Goal: Task Accomplishment & Management: Complete application form

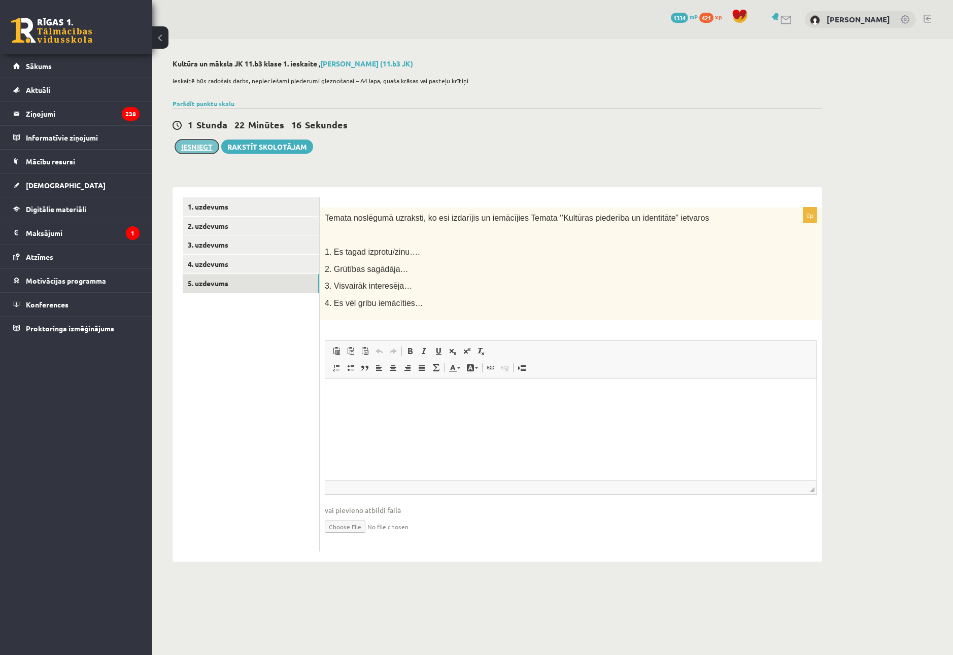
click at [205, 147] on button "Iesniegt" at bounding box center [197, 147] width 44 height 14
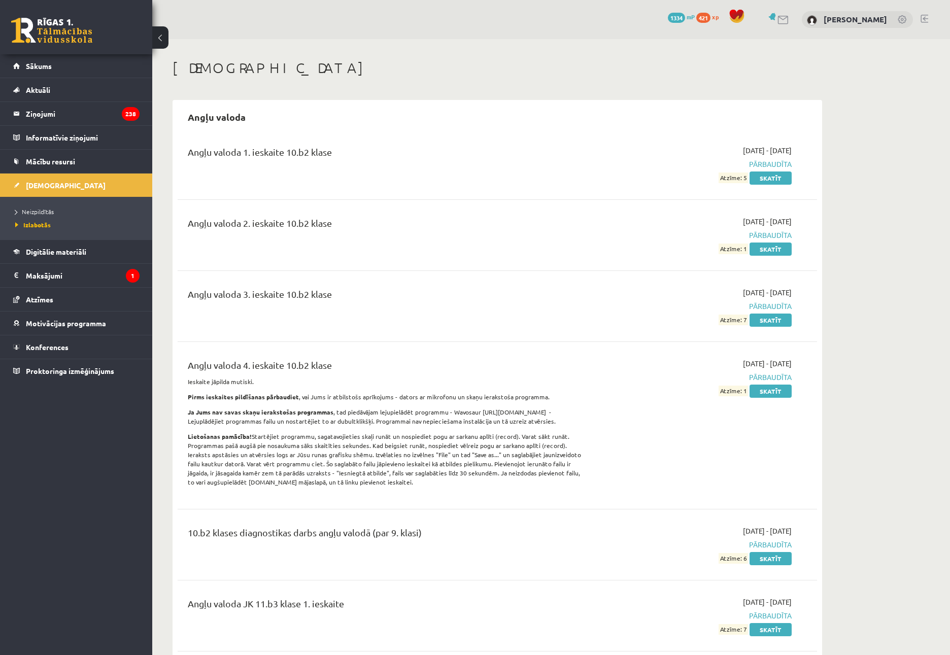
click at [59, 185] on link "[DEMOGRAPHIC_DATA]" at bounding box center [76, 185] width 126 height 23
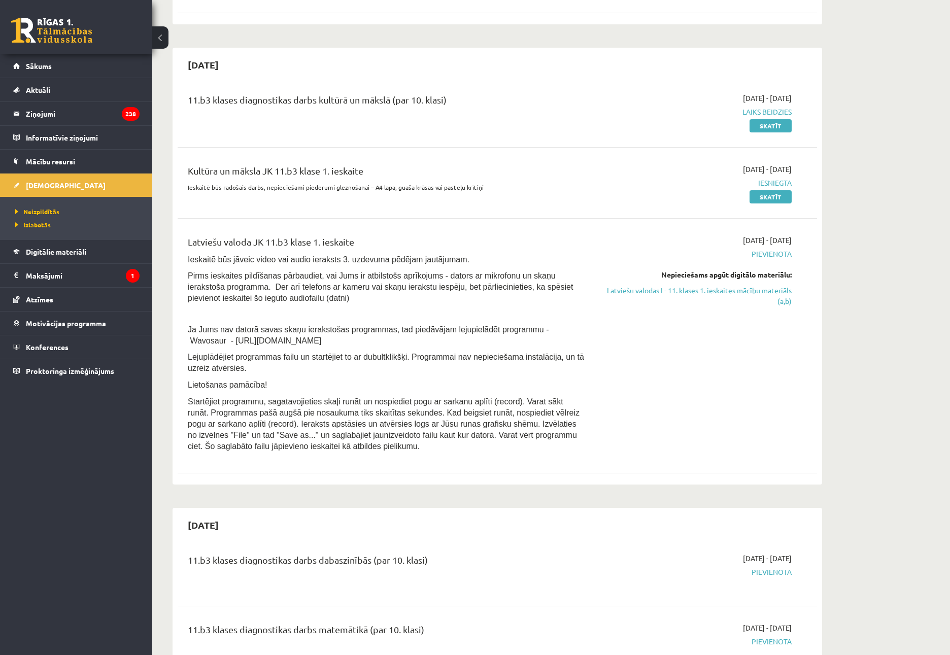
scroll to position [254, 0]
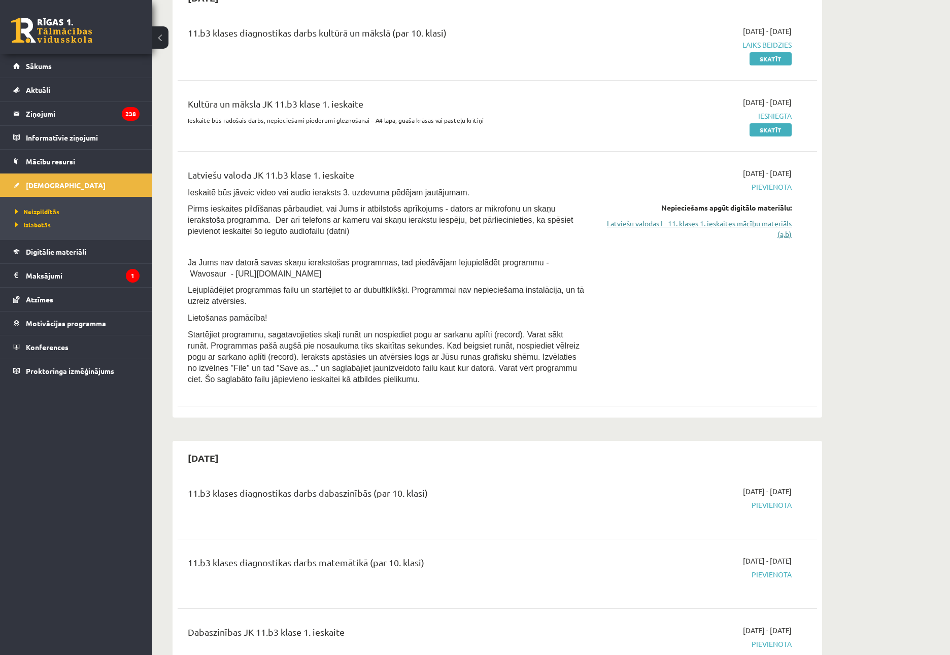
click at [661, 218] on link "Latviešu valodas I - 11. klases 1. ieskaites mācību materiāls (a,b)" at bounding box center [695, 228] width 191 height 21
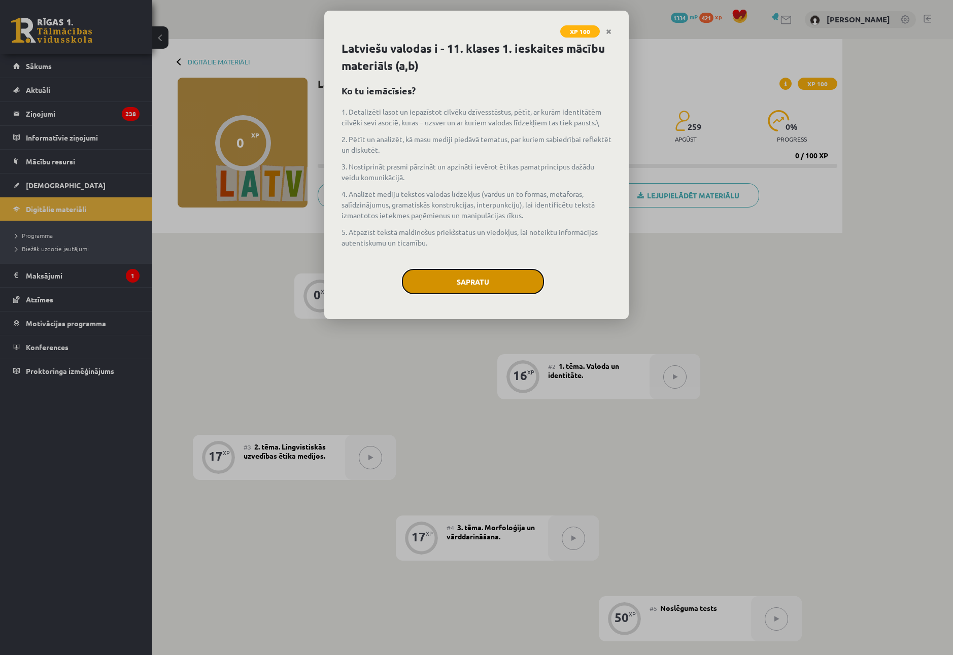
click at [456, 276] on button "Sapratu" at bounding box center [473, 281] width 142 height 25
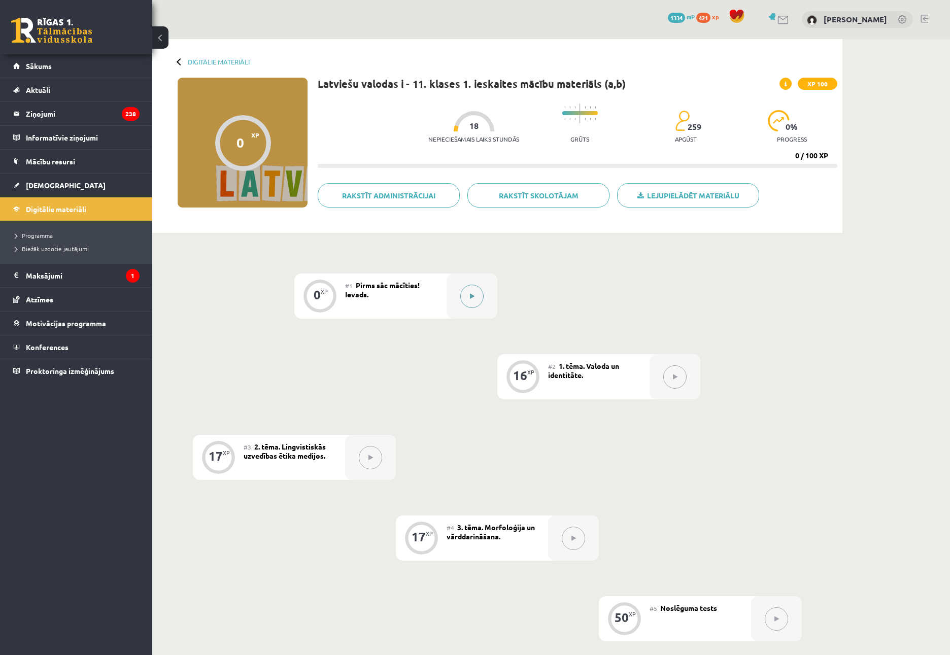
click at [470, 294] on icon at bounding box center [472, 296] width 5 height 6
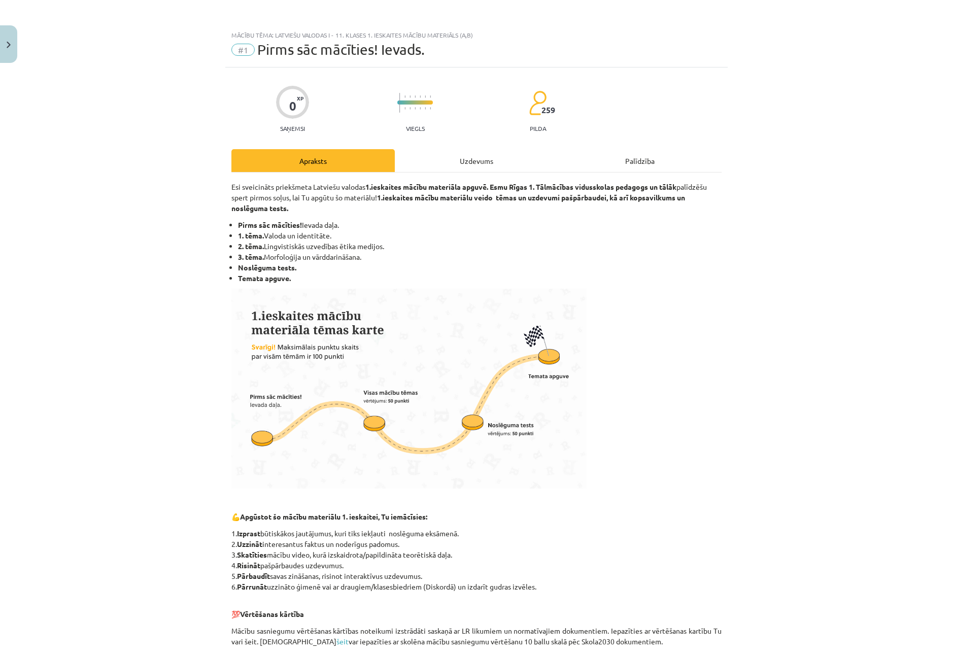
click at [558, 171] on div "Uzdevums" at bounding box center [476, 160] width 163 height 23
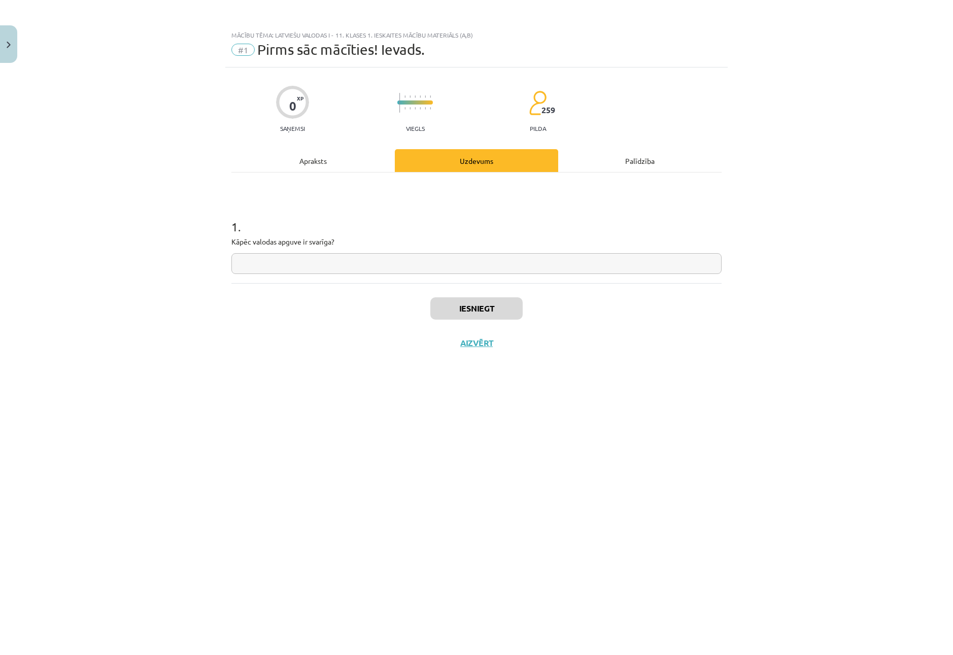
click at [527, 169] on div "Uzdevums" at bounding box center [476, 160] width 163 height 23
drag, startPoint x: 494, startPoint y: 288, endPoint x: 470, endPoint y: 297, distance: 25.5
click at [492, 288] on div "Iesniegt Aizvērt" at bounding box center [476, 318] width 490 height 71
click at [456, 284] on div "Iesniegt Aizvērt" at bounding box center [476, 318] width 490 height 71
click at [452, 279] on div "1 . Kāpēc valodas apguve ir svarīga?" at bounding box center [476, 228] width 490 height 111
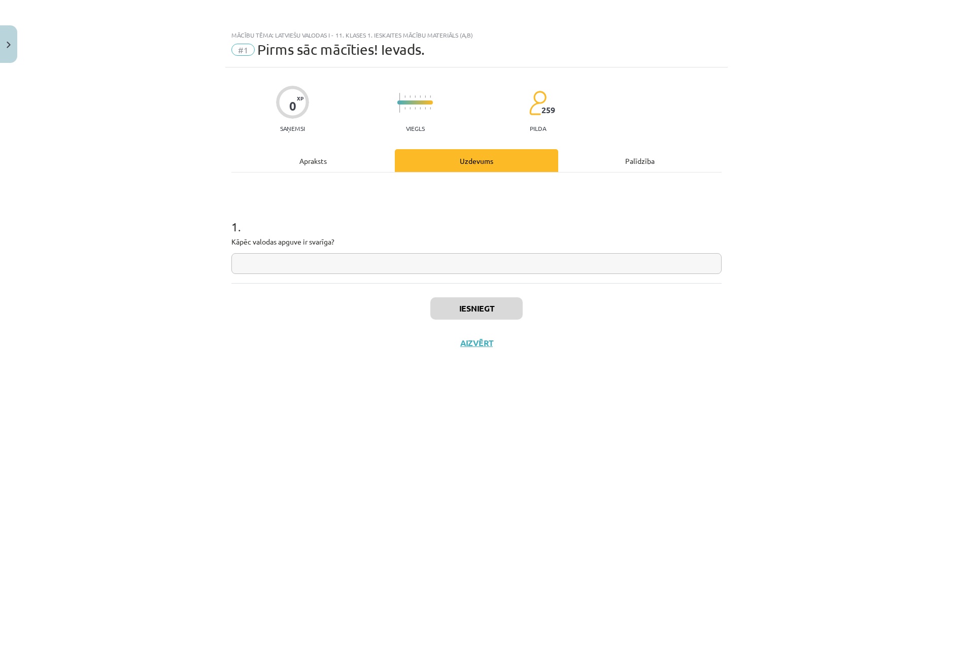
click at [451, 270] on input "text" at bounding box center [476, 263] width 490 height 21
click at [466, 256] on input "text" at bounding box center [476, 263] width 490 height 21
click at [458, 265] on input "text" at bounding box center [476, 263] width 490 height 21
type input "*"
click at [484, 315] on button "Iesniegt" at bounding box center [476, 308] width 92 height 22
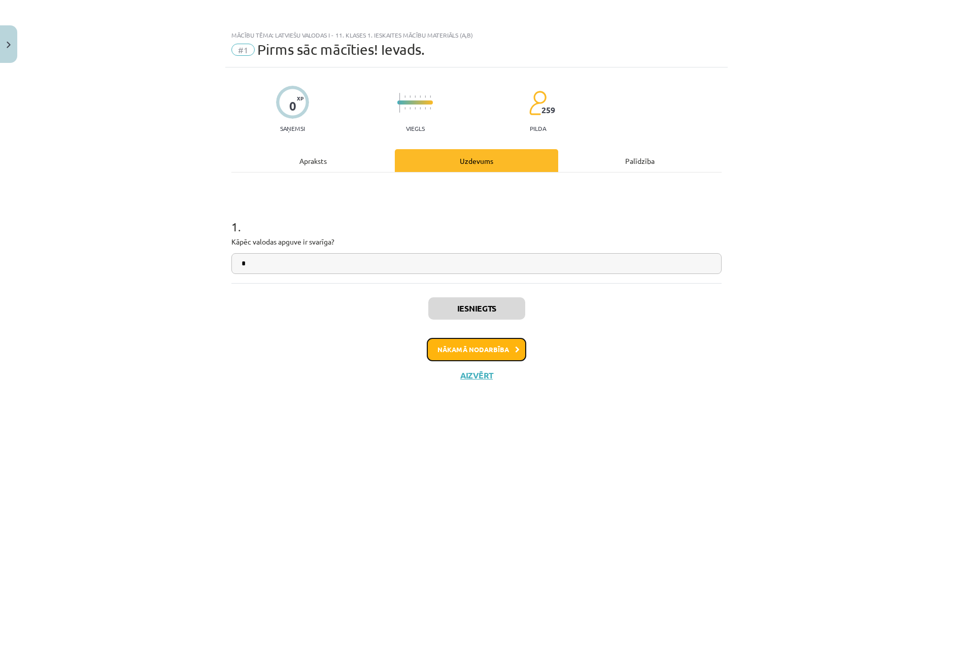
click at [470, 340] on button "Nākamā nodarbība" at bounding box center [476, 349] width 99 height 23
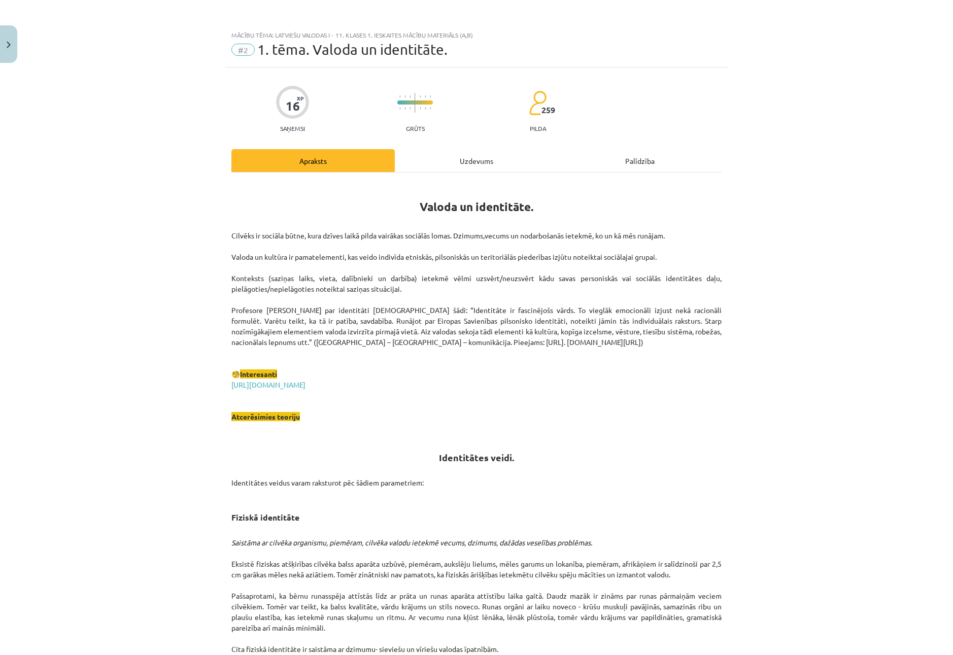
click at [442, 165] on div "Uzdevums" at bounding box center [476, 160] width 163 height 23
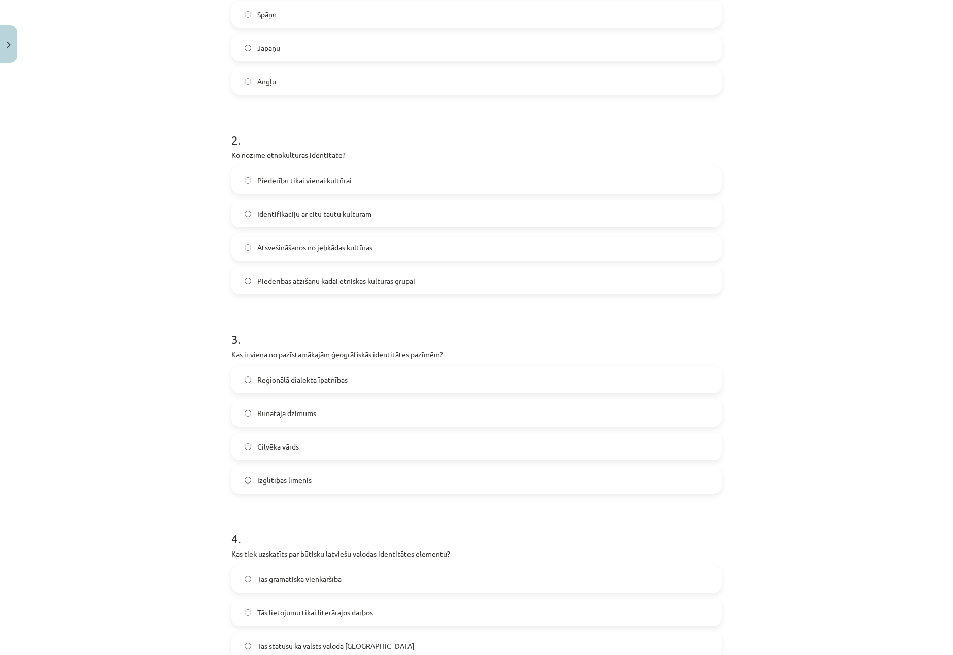
scroll to position [641, 0]
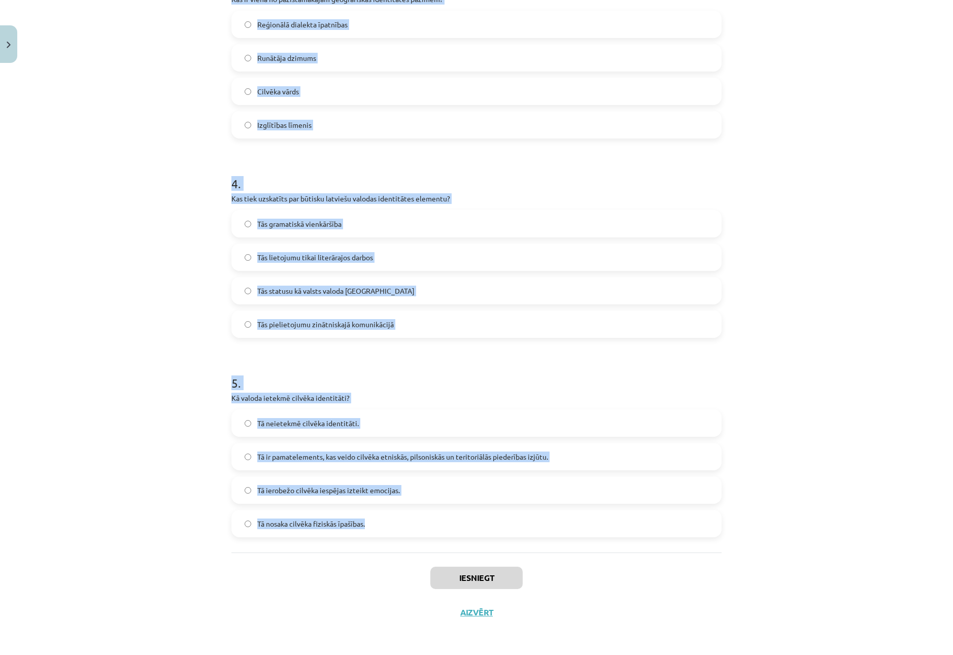
drag, startPoint x: 229, startPoint y: 216, endPoint x: 561, endPoint y: 545, distance: 467.9
click at [561, 545] on div "16 XP Saņemsi Grūts 259 pilda Apraksts Uzdevums Palīdzība 1 . Kura valoda tiek …" at bounding box center [476, 28] width 502 height 1204
copy form "Lore ipsumd sita consec ad elit, sedd ei temporinc utlab etdolo magnaali en adm…"
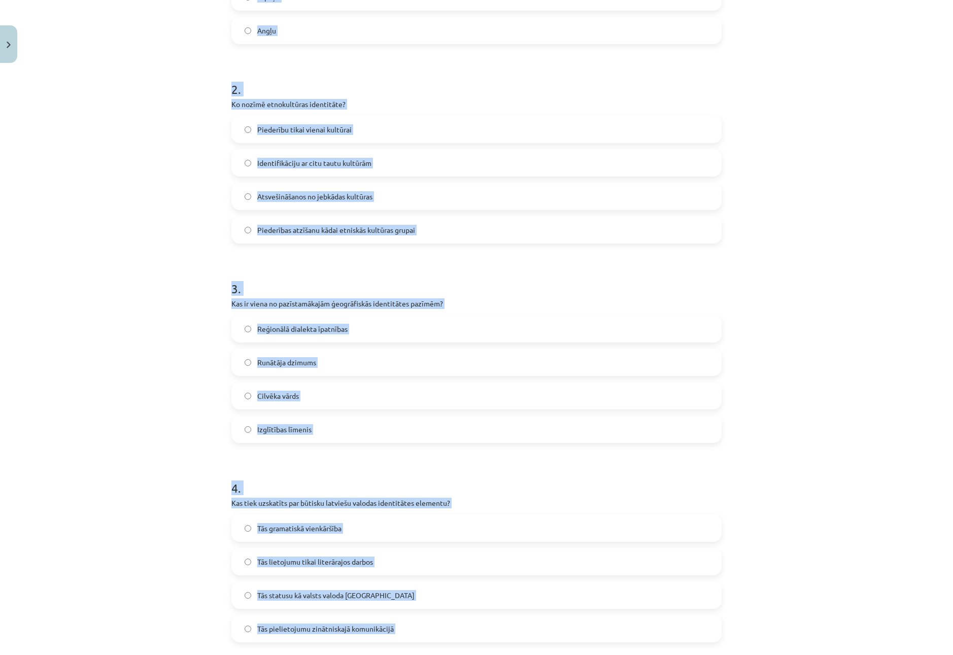
click at [272, 208] on label "Atsvešināšanos no jebkādas kultūras" at bounding box center [476, 196] width 488 height 25
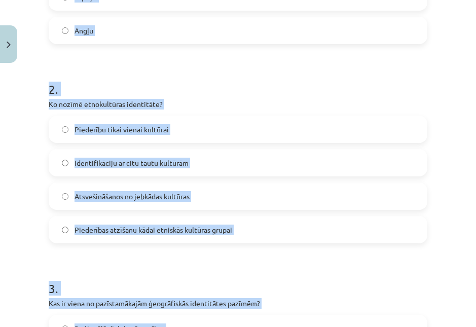
click at [164, 88] on h1 "2 ." at bounding box center [238, 79] width 379 height 31
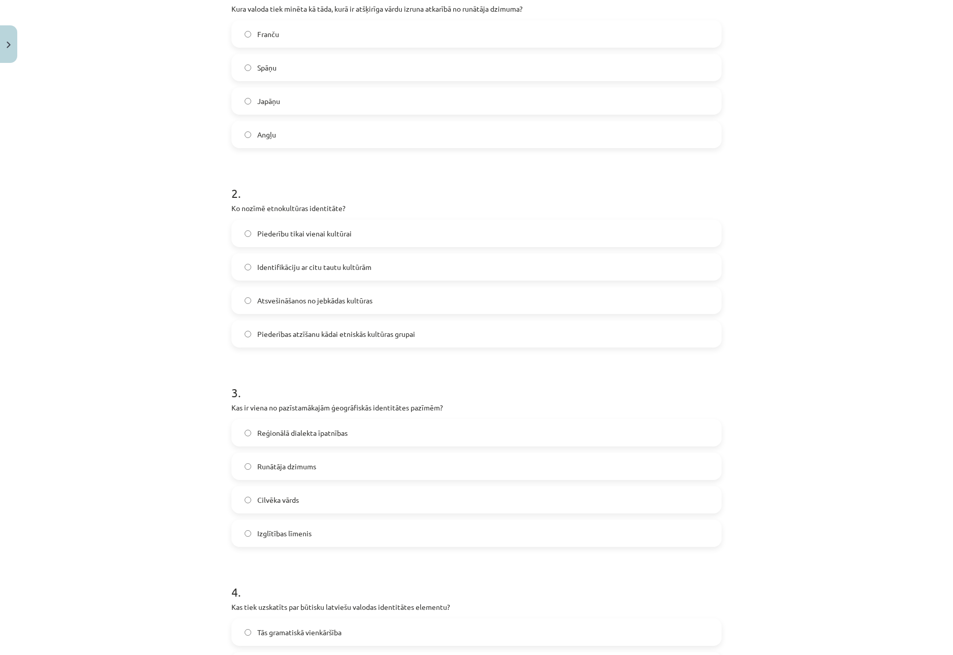
scroll to position [185, 0]
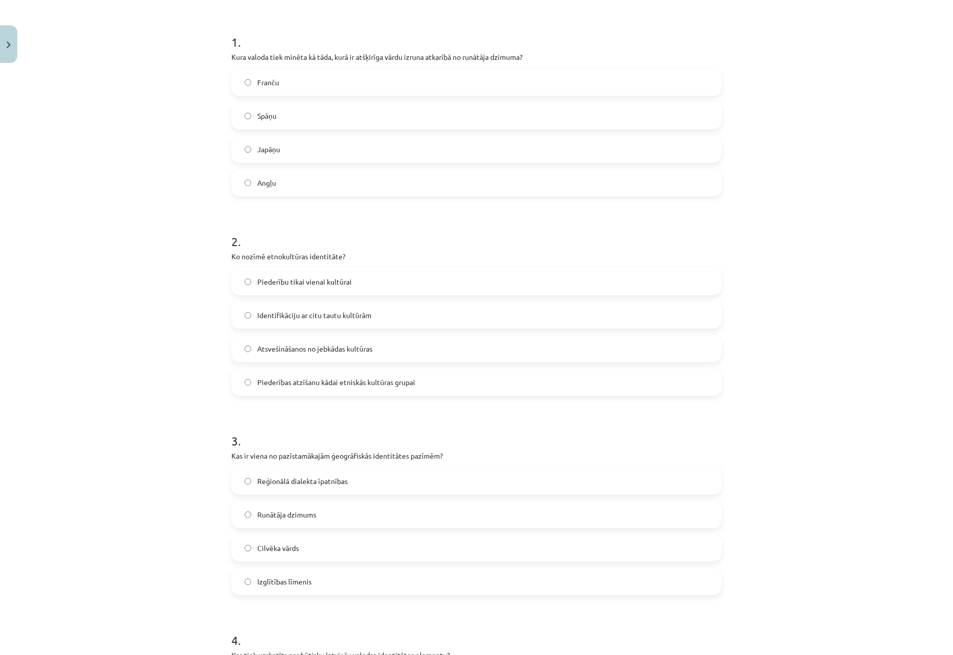
click at [296, 157] on label "Japāņu" at bounding box center [476, 148] width 488 height 25
click at [303, 379] on span "Piederības atzīšanu kādai etniskās kultūras grupai" at bounding box center [336, 382] width 158 height 11
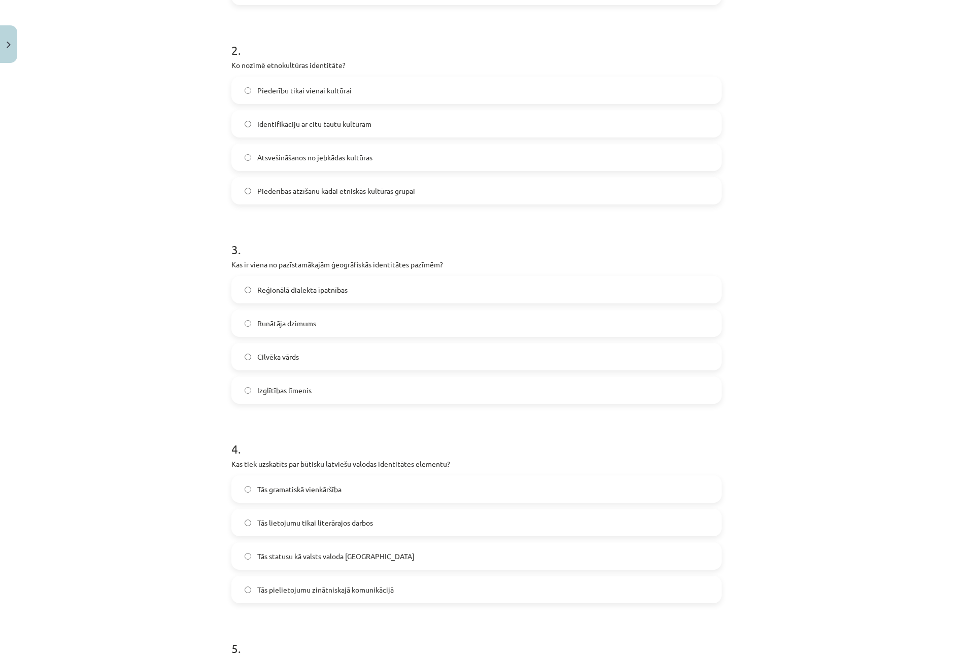
scroll to position [388, 0]
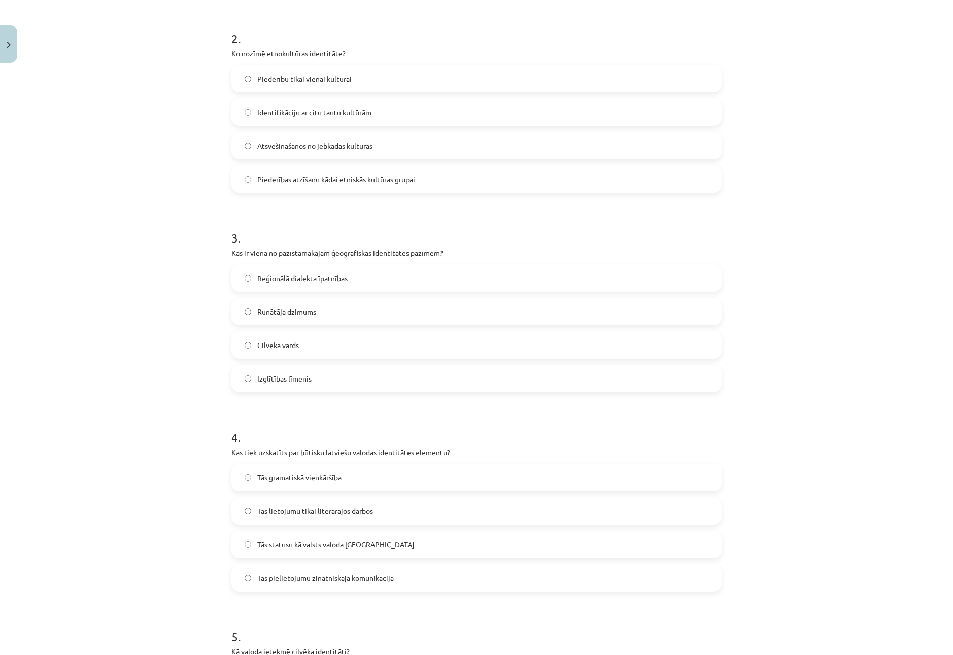
click at [306, 271] on label "Reģionālā dialekta īpatnības" at bounding box center [476, 277] width 488 height 25
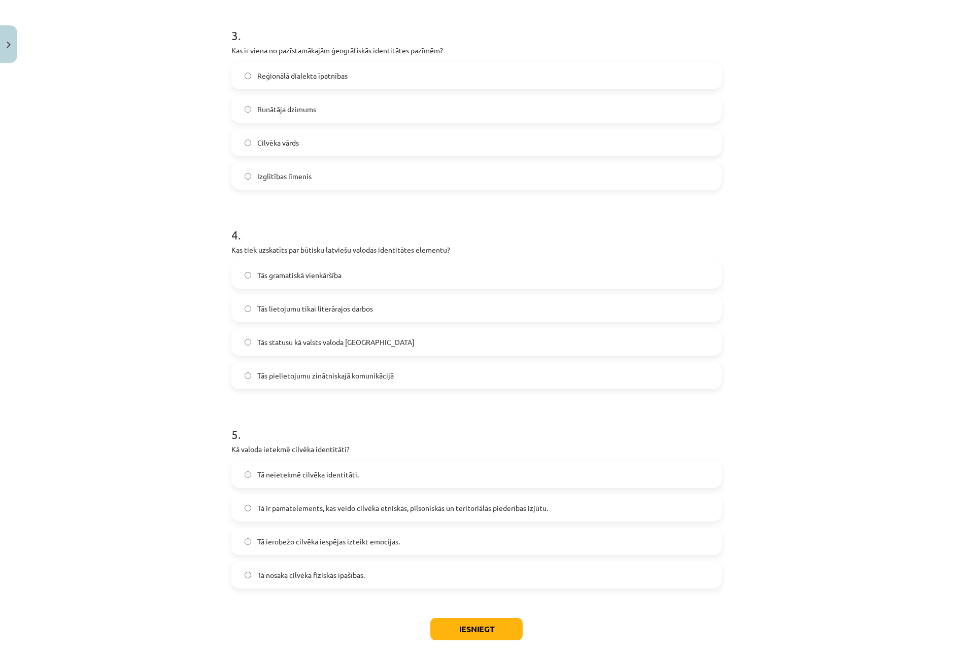
scroll to position [591, 0]
click at [302, 373] on span "Tās pielietojumu zinātniskajā komunikācijā" at bounding box center [325, 375] width 136 height 11
click at [330, 499] on label "Tā ir pamatelements, kas veido cilvēka etniskās, pilsoniskās un teritoriālās pi…" at bounding box center [476, 507] width 488 height 25
click at [482, 627] on button "Iesniegt" at bounding box center [476, 629] width 92 height 22
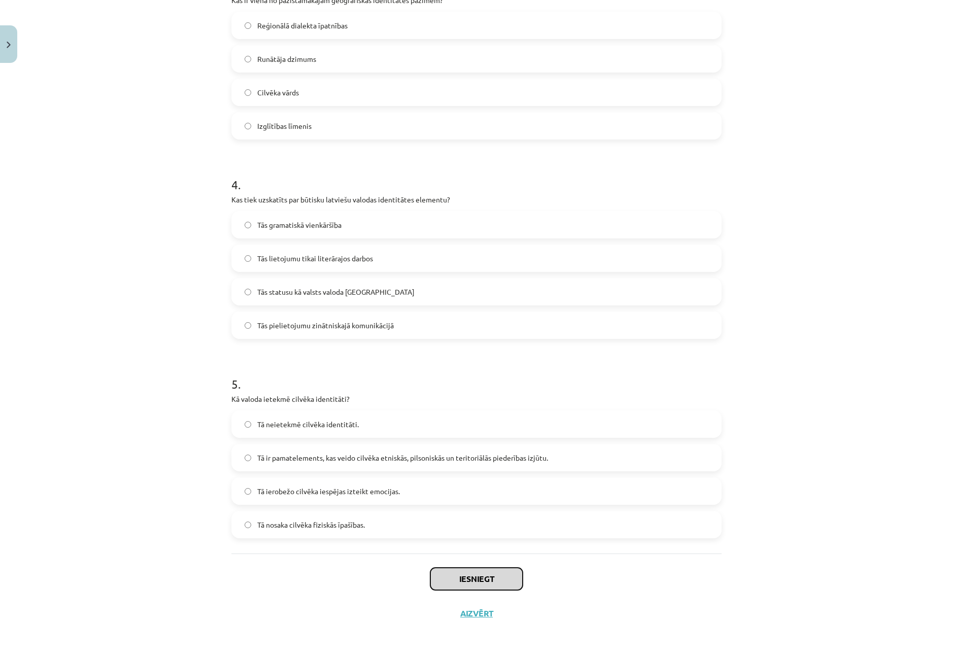
scroll to position [641, 0]
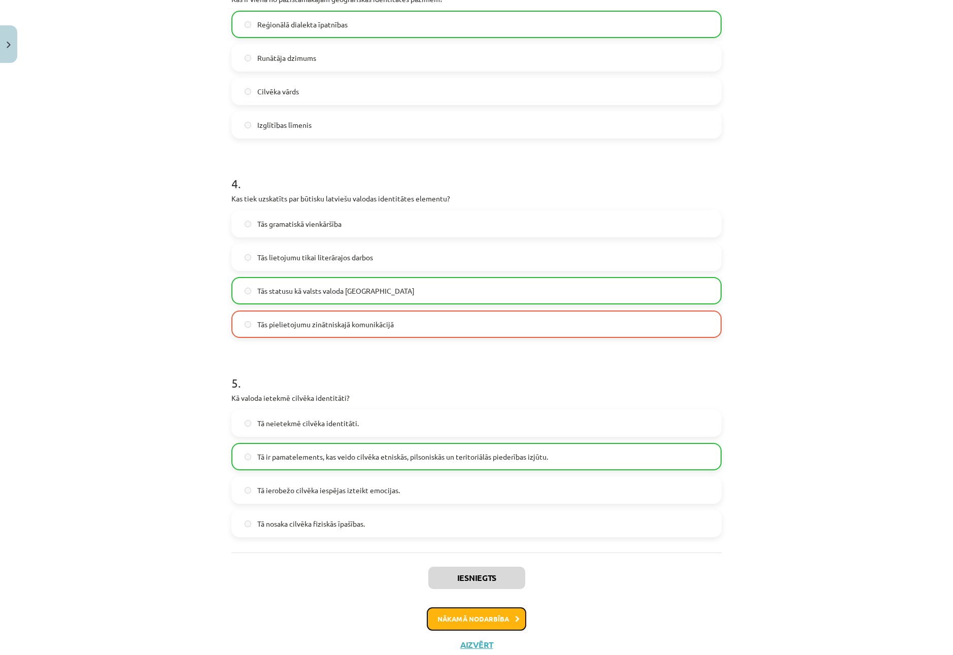
click at [466, 624] on button "Nākamā nodarbība" at bounding box center [476, 618] width 99 height 23
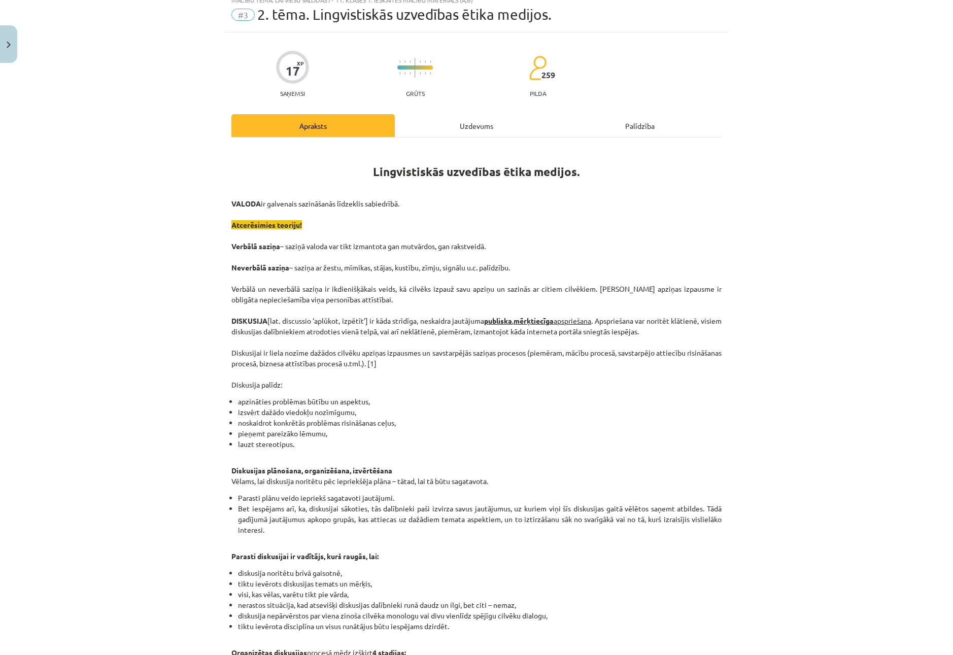
scroll to position [25, 0]
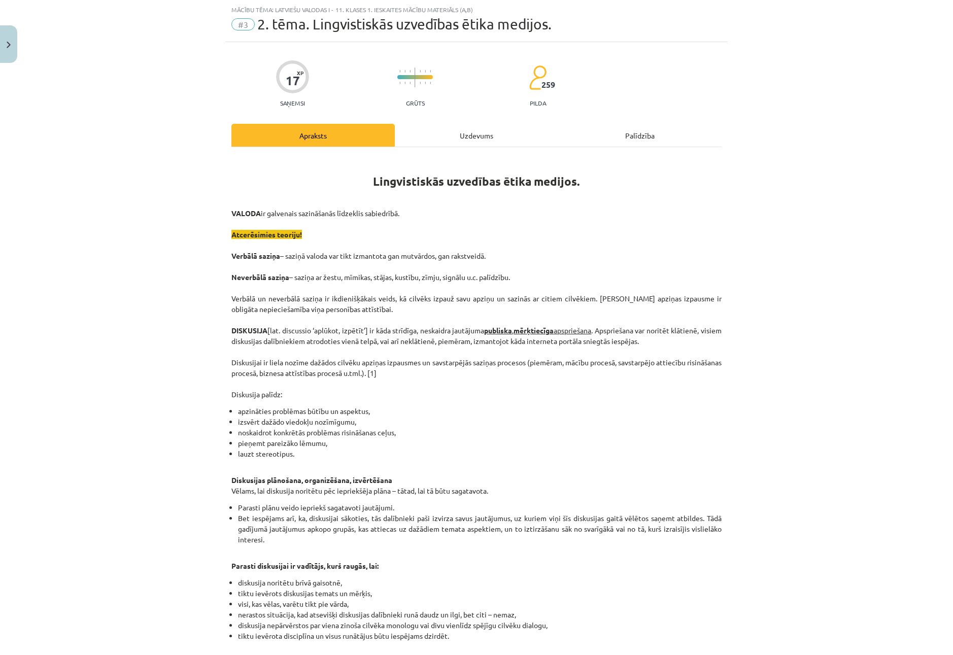
click at [445, 131] on div "Uzdevums" at bounding box center [476, 135] width 163 height 23
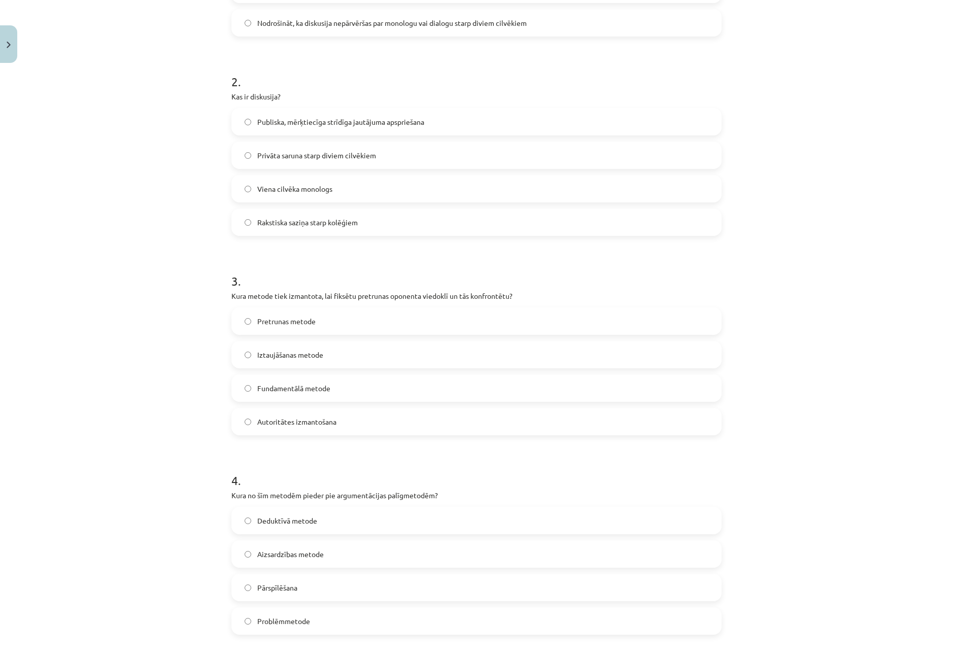
scroll to position [641, 0]
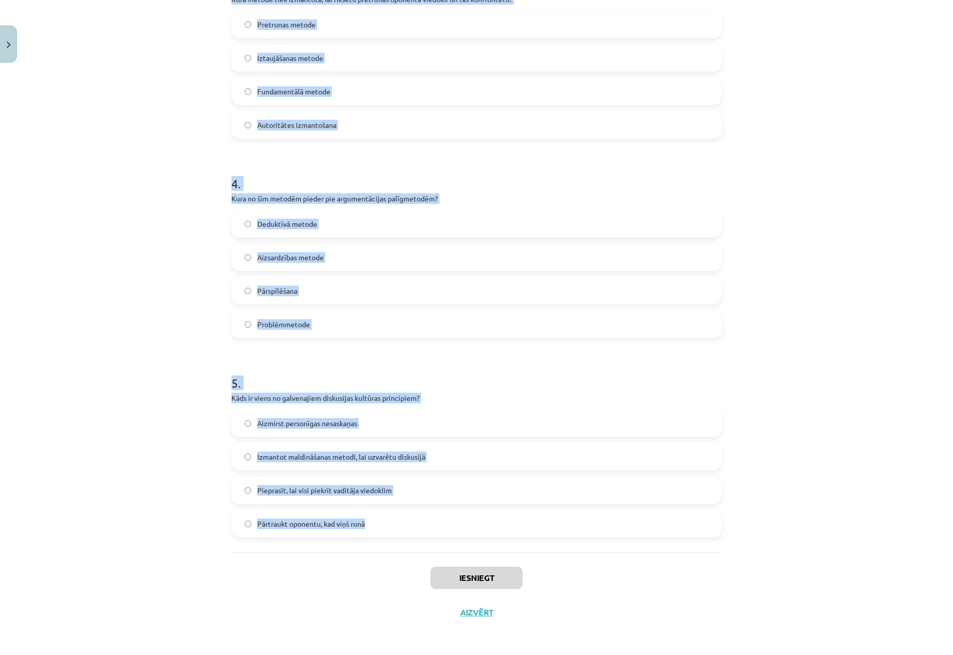
drag, startPoint x: 225, startPoint y: 217, endPoint x: 477, endPoint y: 521, distance: 394.9
click at [477, 521] on div "17 XP Saņemsi Grūts 259 pilda Apraksts Uzdevums Palīdzība 1 . Kāds ir diskusija…" at bounding box center [476, 28] width 502 height 1204
copy form "Lore ip dolorsitam consecte adipisci? Elitsedd eiusm tempo incididunt utlaboree…"
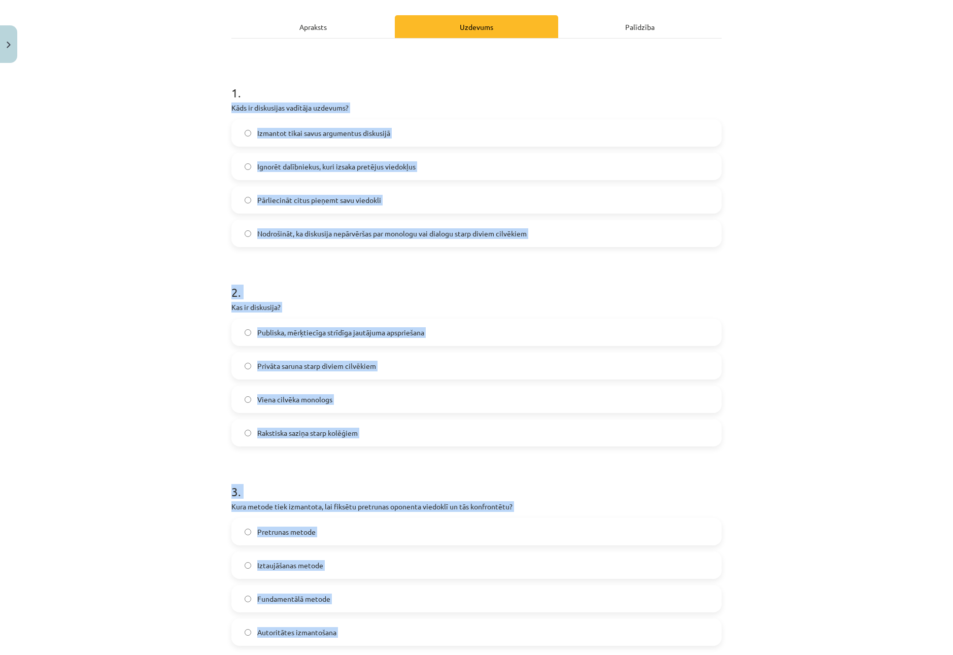
click at [205, 327] on div "Mācību tēma: Latviešu valodas i - 11. klases 1. ieskaites mācību materiāls (a,b…" at bounding box center [476, 327] width 953 height 655
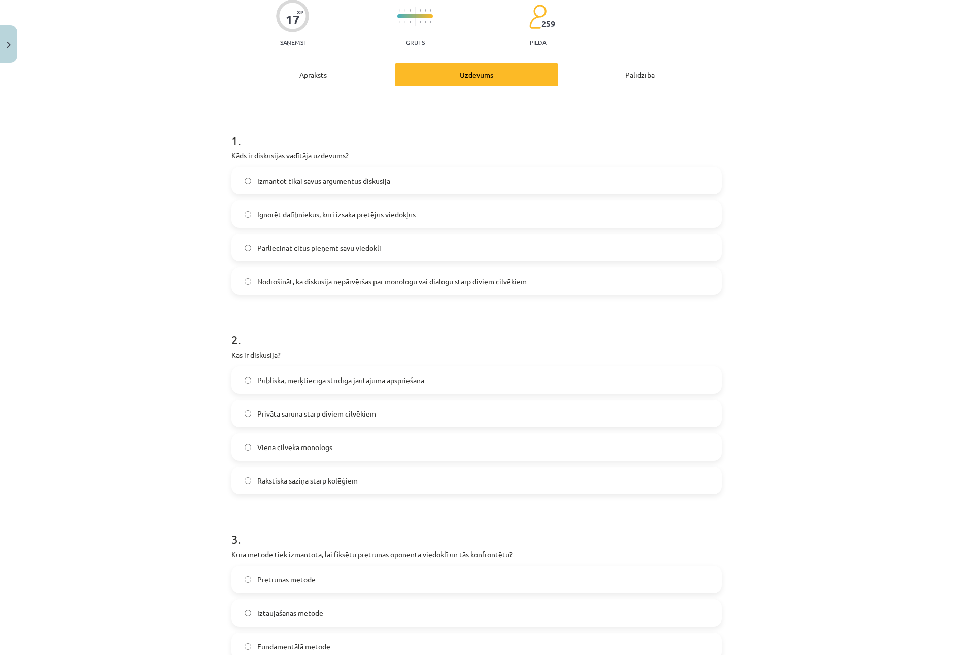
scroll to position [0, 0]
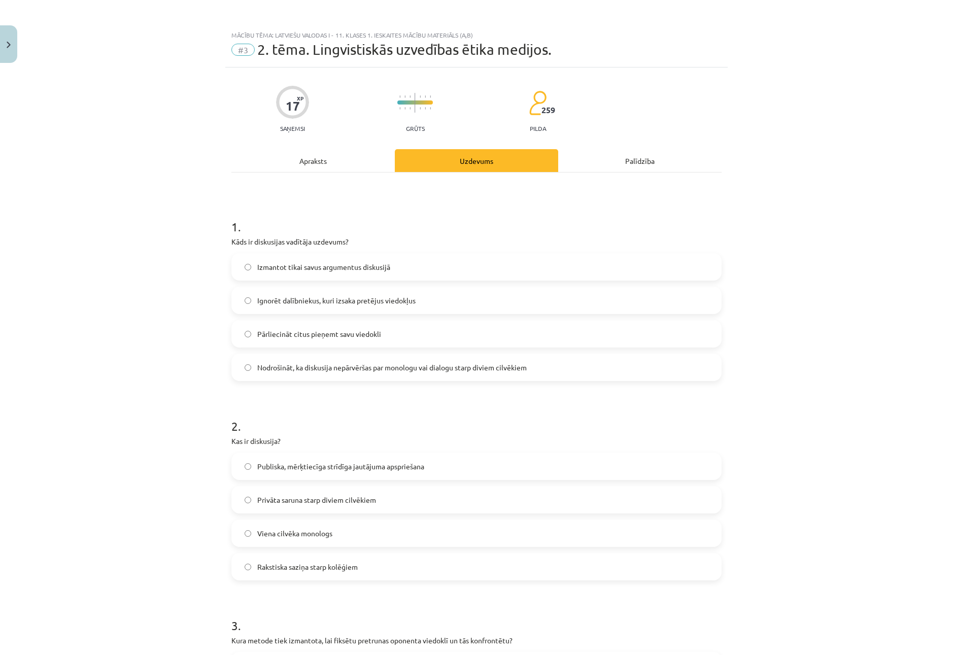
click at [301, 360] on label "Nodrošināt, ka diskusija nepārvēršas par monologu vai dialogu starp diviem cilv…" at bounding box center [476, 367] width 488 height 25
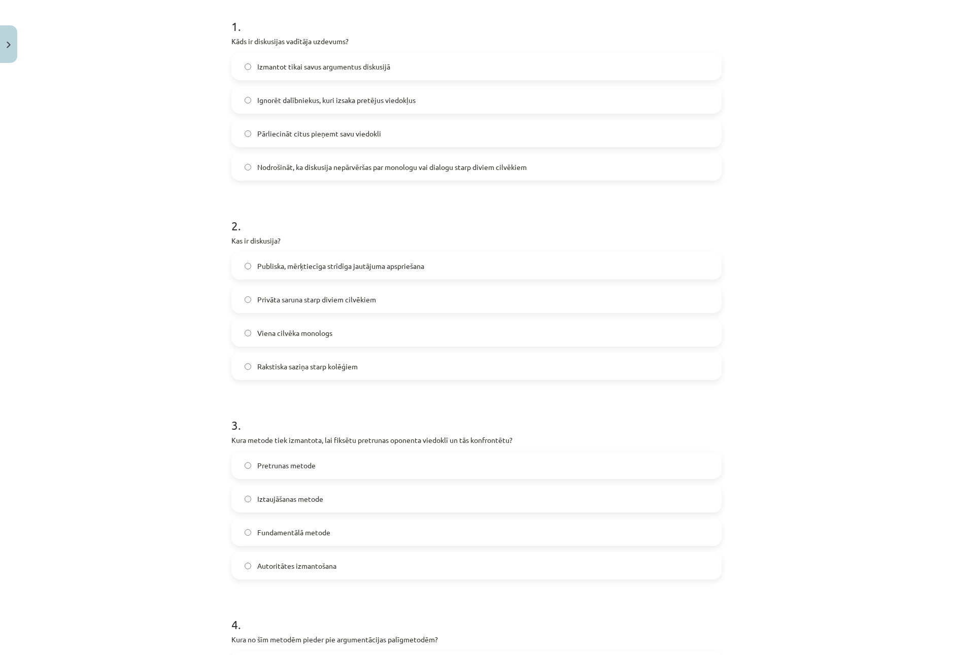
scroll to position [203, 0]
click at [286, 259] on span "Publiska, mērķtiecīga strīdīga jautājuma apspriešana" at bounding box center [340, 263] width 167 height 11
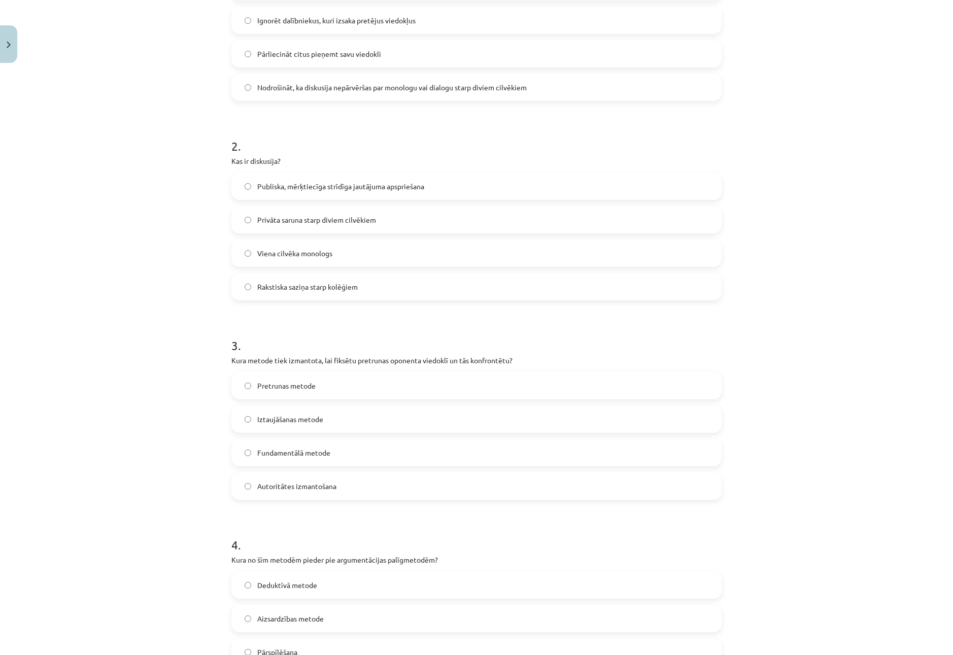
scroll to position [304, 0]
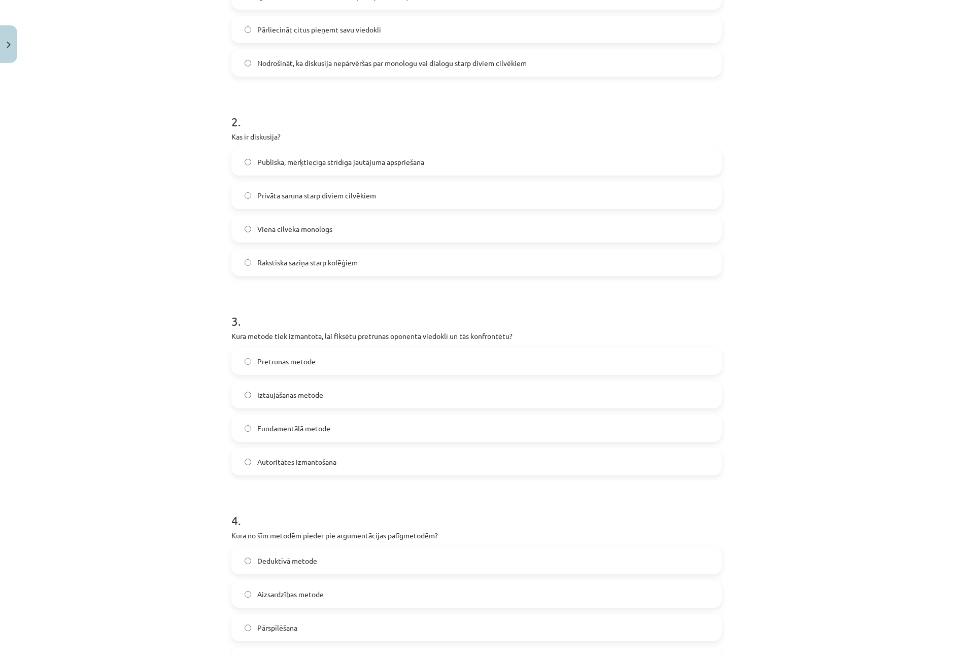
click at [264, 395] on span "Iztaujāšanas metode" at bounding box center [290, 395] width 66 height 11
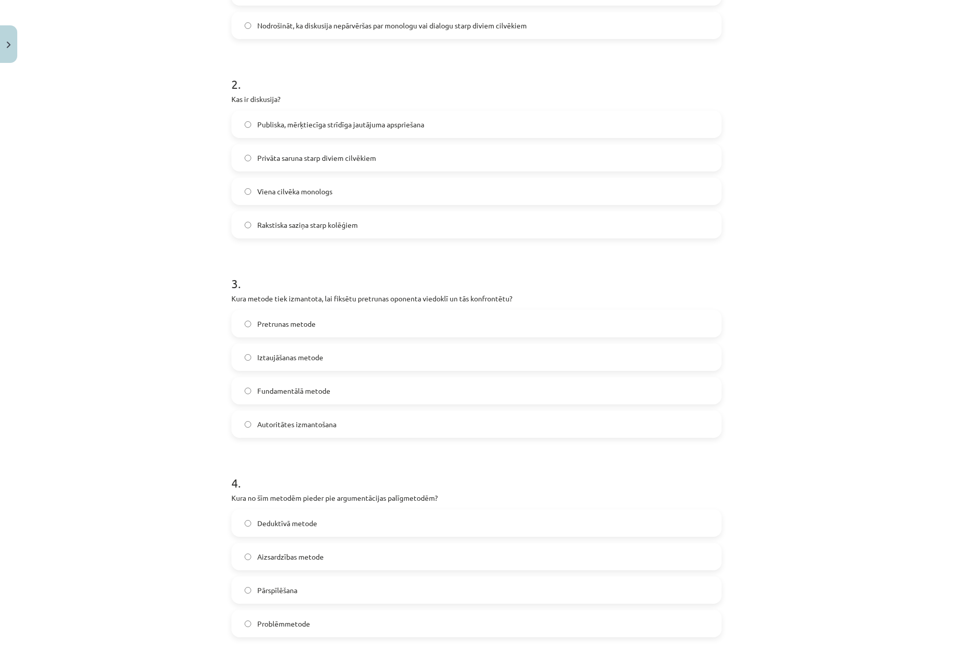
scroll to position [457, 0]
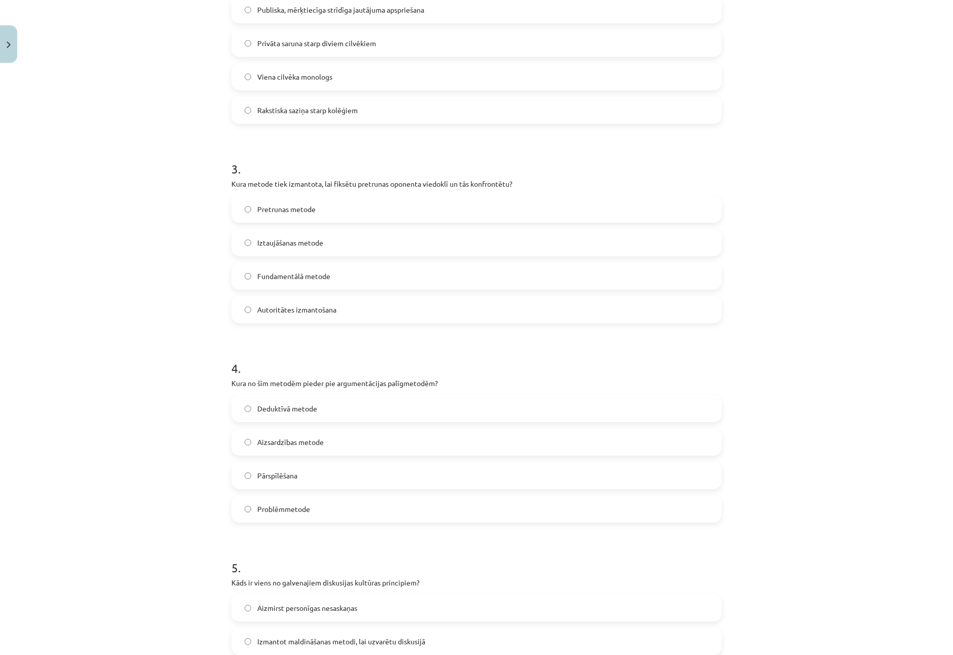
click at [283, 482] on label "Pārspīlēšana" at bounding box center [476, 475] width 488 height 25
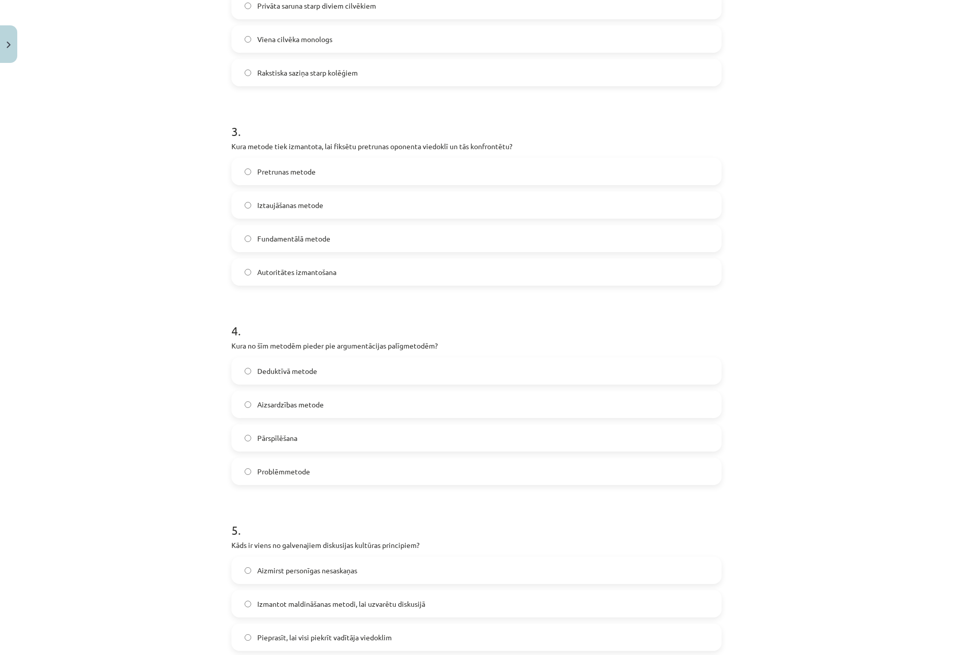
scroll to position [641, 0]
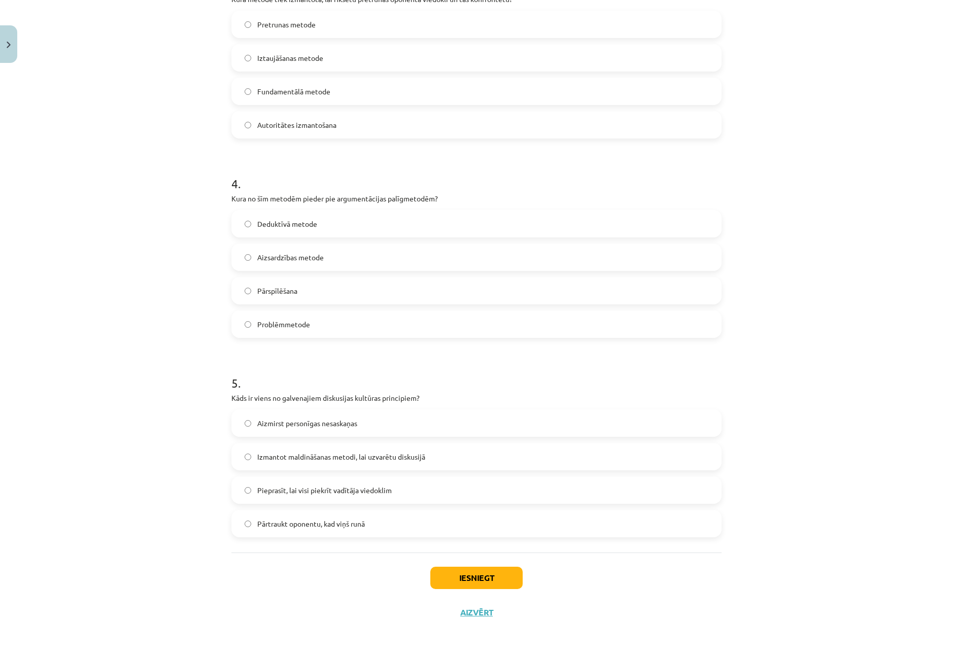
click at [309, 428] on span "Aizmirst personīgas nesaskaņas" at bounding box center [307, 423] width 100 height 11
click at [488, 581] on button "Iesniegt" at bounding box center [476, 578] width 92 height 22
click at [502, 572] on button "Iesniegt" at bounding box center [476, 578] width 92 height 22
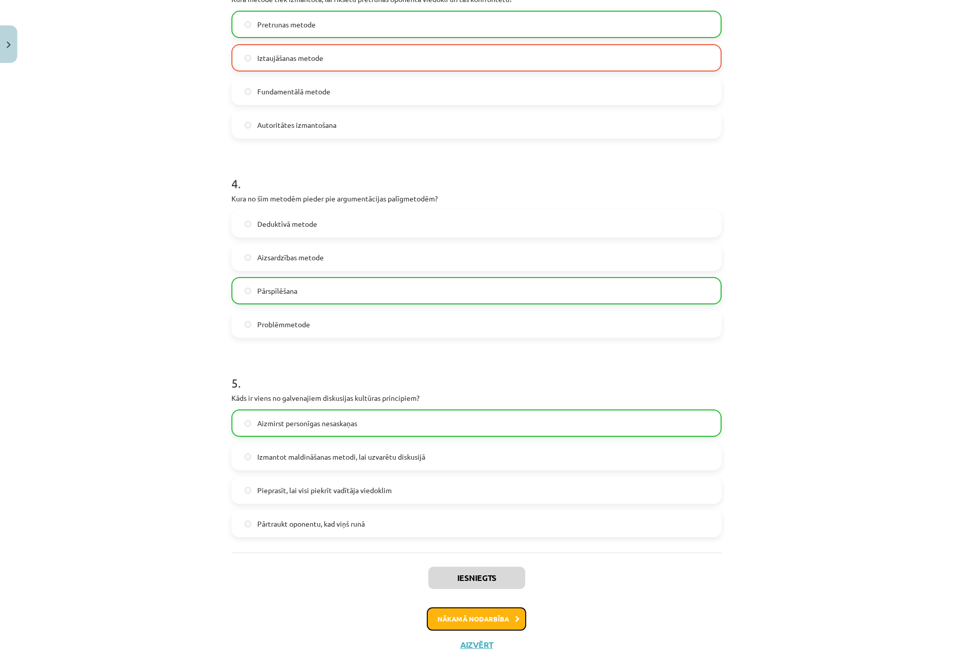
click at [522, 627] on button "Nākamā nodarbība" at bounding box center [476, 618] width 99 height 23
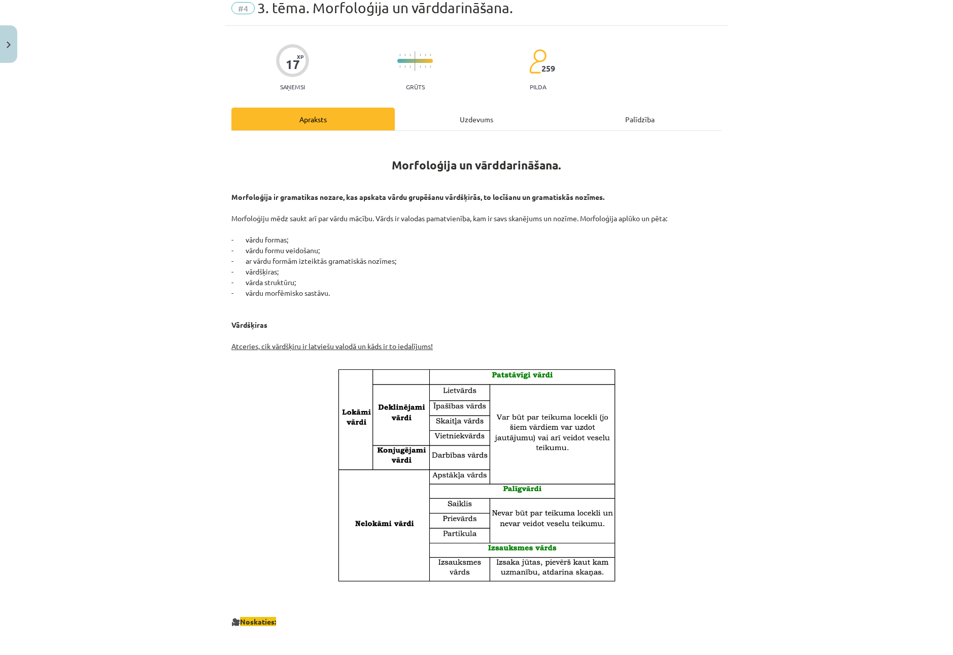
scroll to position [25, 0]
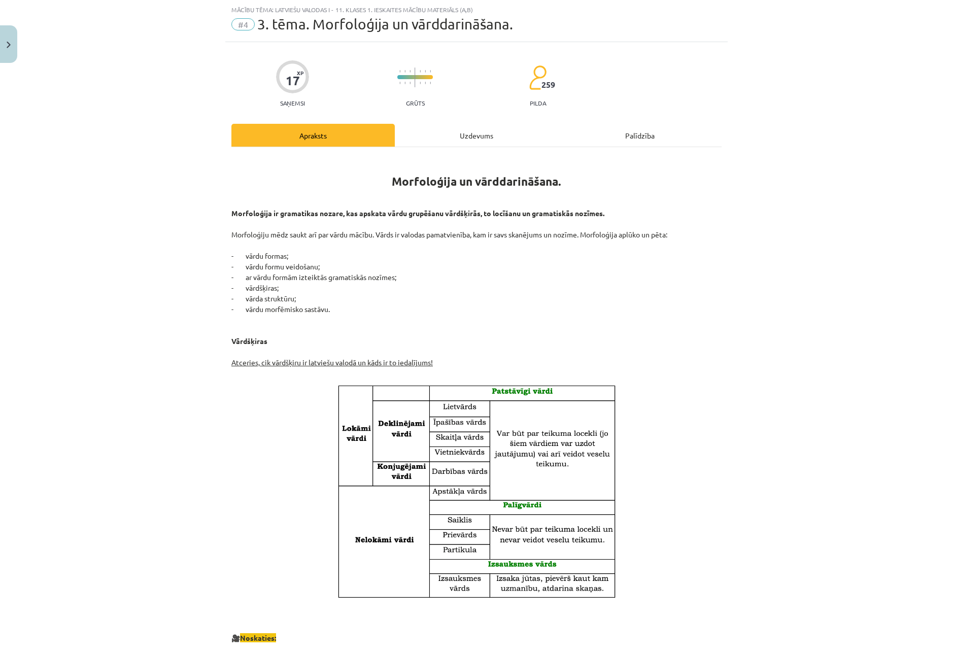
click at [428, 142] on div "Uzdevums" at bounding box center [476, 135] width 163 height 23
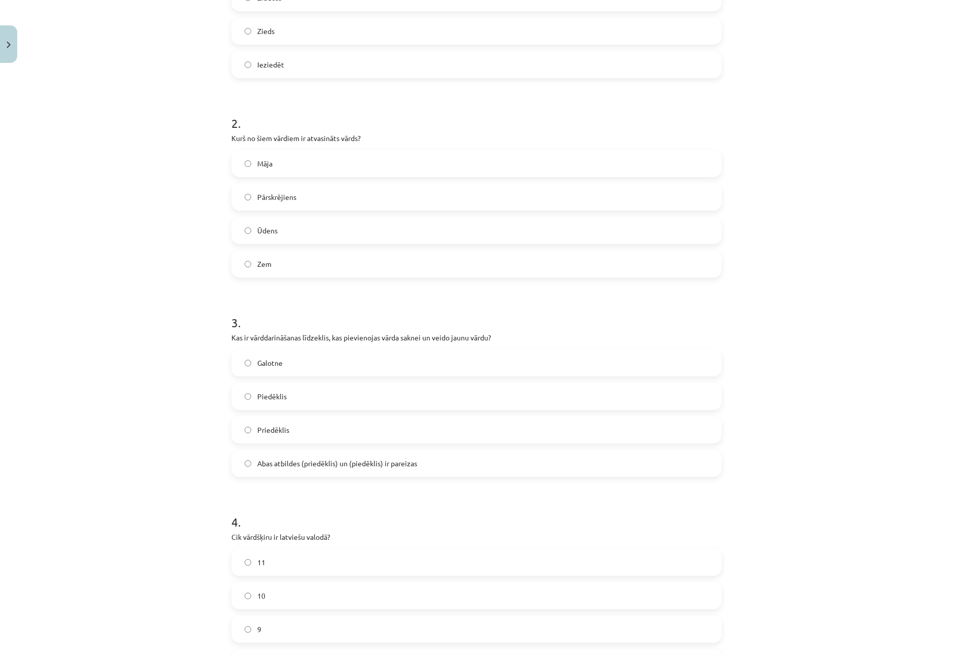
scroll to position [641, 0]
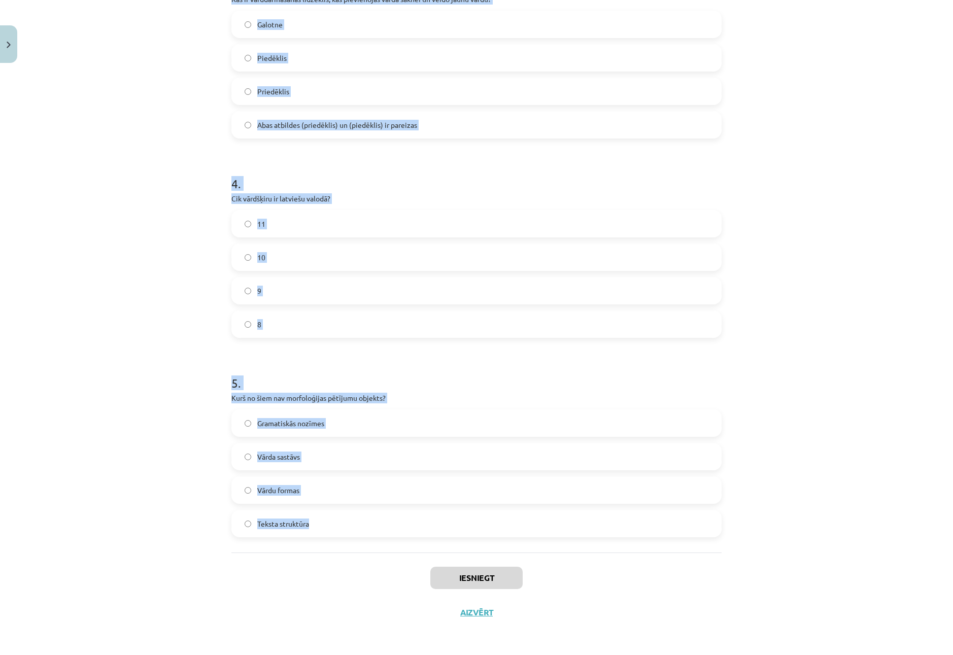
drag, startPoint x: 225, startPoint y: 215, endPoint x: 495, endPoint y: 544, distance: 425.8
click at [495, 544] on div "17 XP Saņemsi Grūts 259 pilda Apraksts Uzdevums Palīdzība 1 . Kurš no šiem ir p…" at bounding box center [476, 28] width 502 height 1204
copy form "Kurš no šiem ir pirmatnīgs vārds? Ziedonis Ziedošs Zieds Ieziedēt 2 . Kurš no š…"
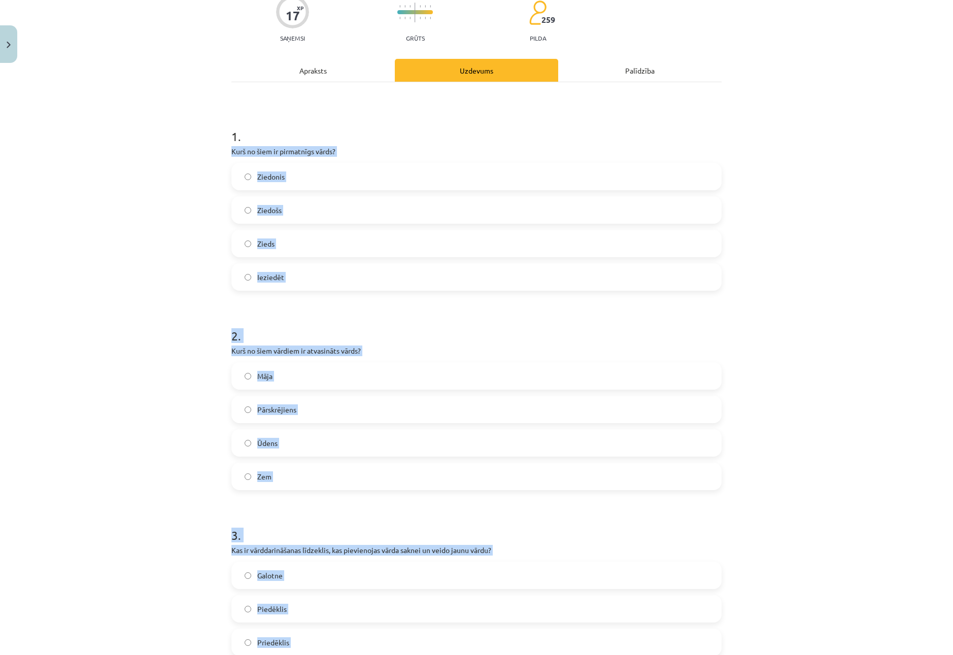
scroll to position [83, 0]
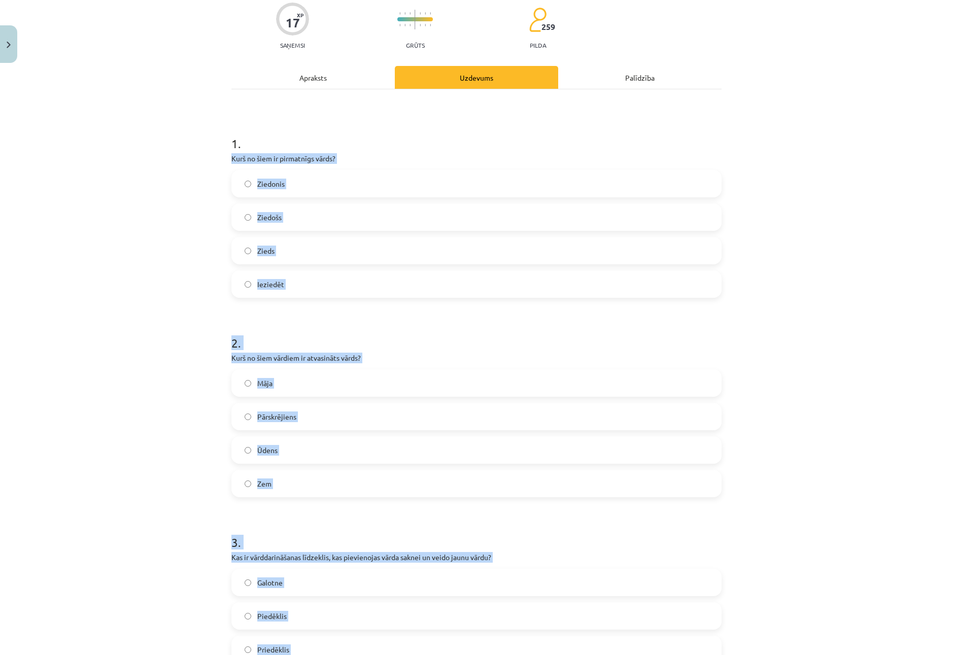
click at [159, 233] on div "Mācību tēma: Latviešu valodas i - 11. klases 1. ieskaites mācību materiāls (a,b…" at bounding box center [476, 327] width 953 height 655
click at [297, 183] on label "Ziedonis" at bounding box center [476, 183] width 488 height 25
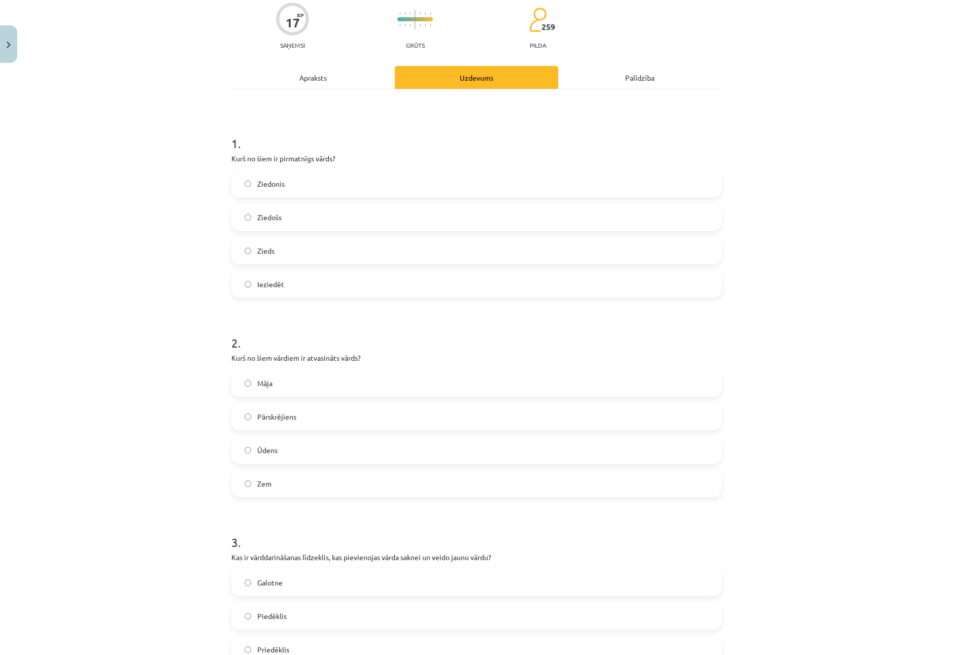
click at [308, 229] on label "Ziedošs" at bounding box center [476, 216] width 488 height 25
drag, startPoint x: 297, startPoint y: 234, endPoint x: 297, endPoint y: 239, distance: 5.6
click at [297, 234] on div "Ziedonis Ziedošs Zieds Ieziedēt" at bounding box center [476, 234] width 490 height 128
click at [298, 252] on label "Zieds" at bounding box center [476, 250] width 488 height 25
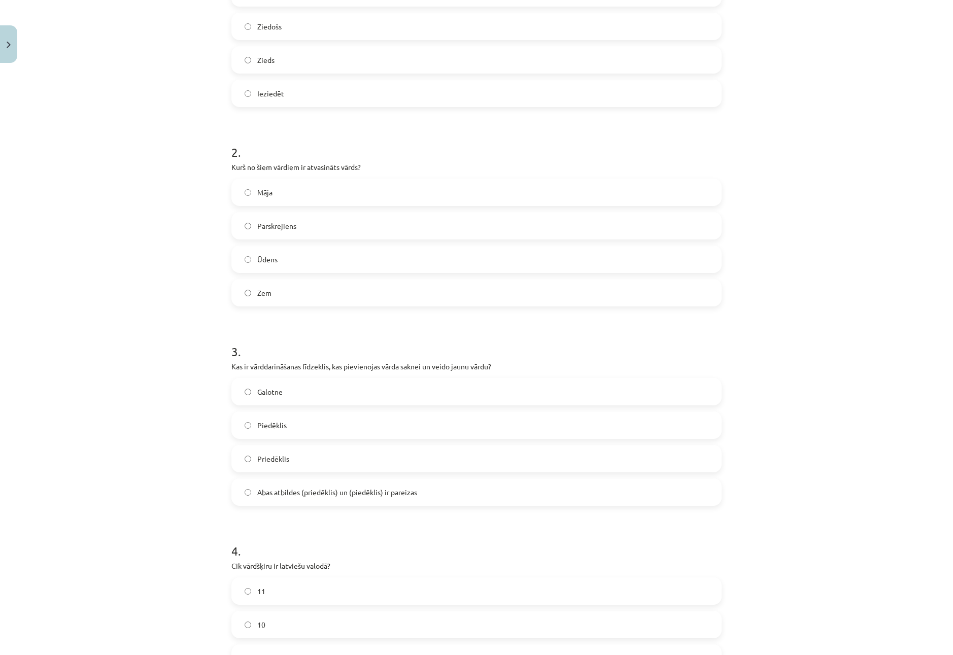
scroll to position [286, 0]
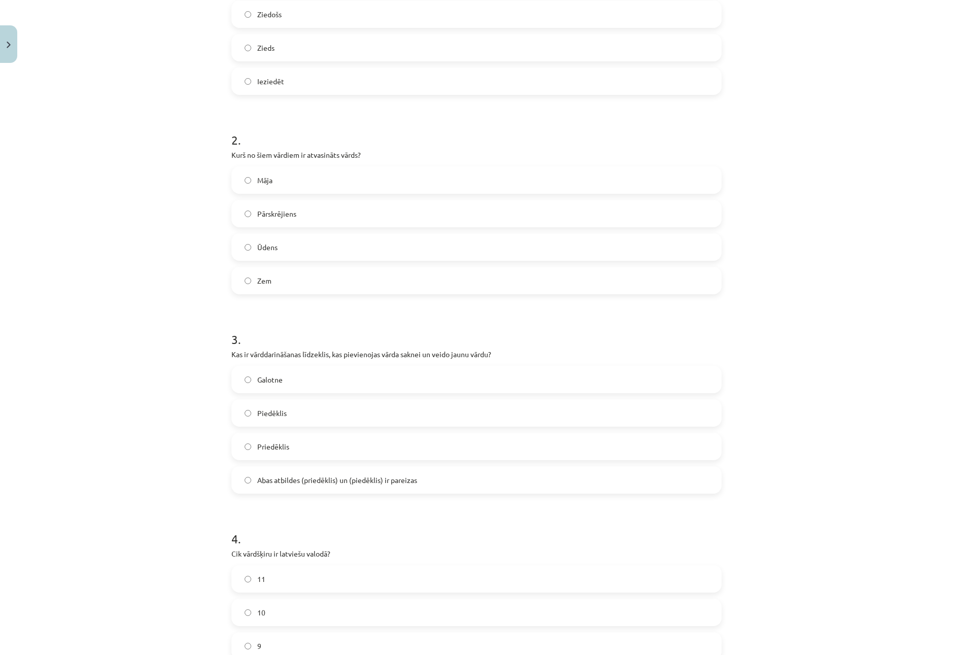
click at [284, 217] on span "Pārskrējiens" at bounding box center [276, 214] width 39 height 11
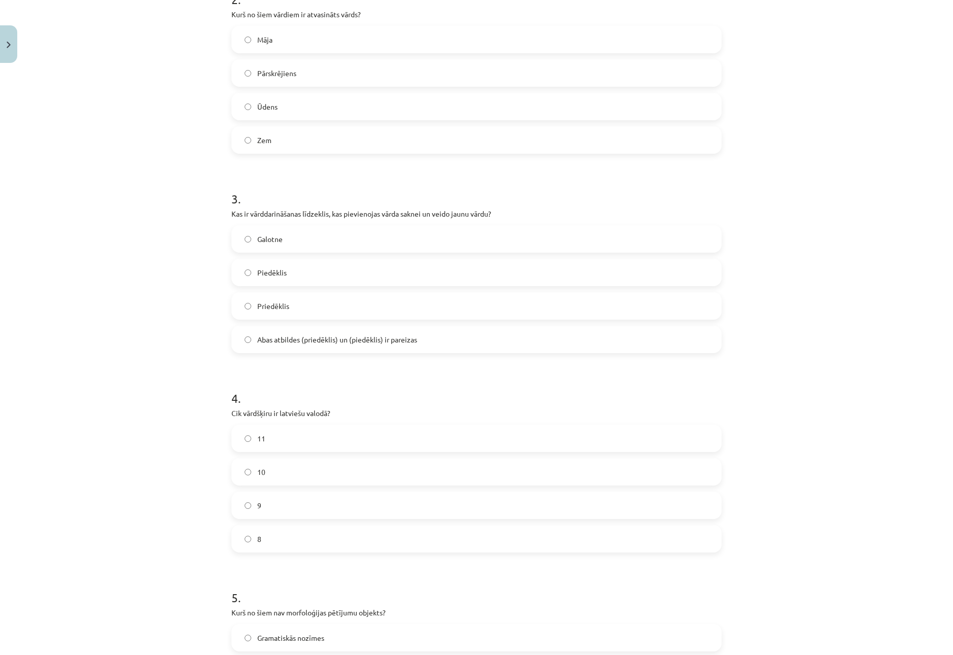
scroll to position [438, 0]
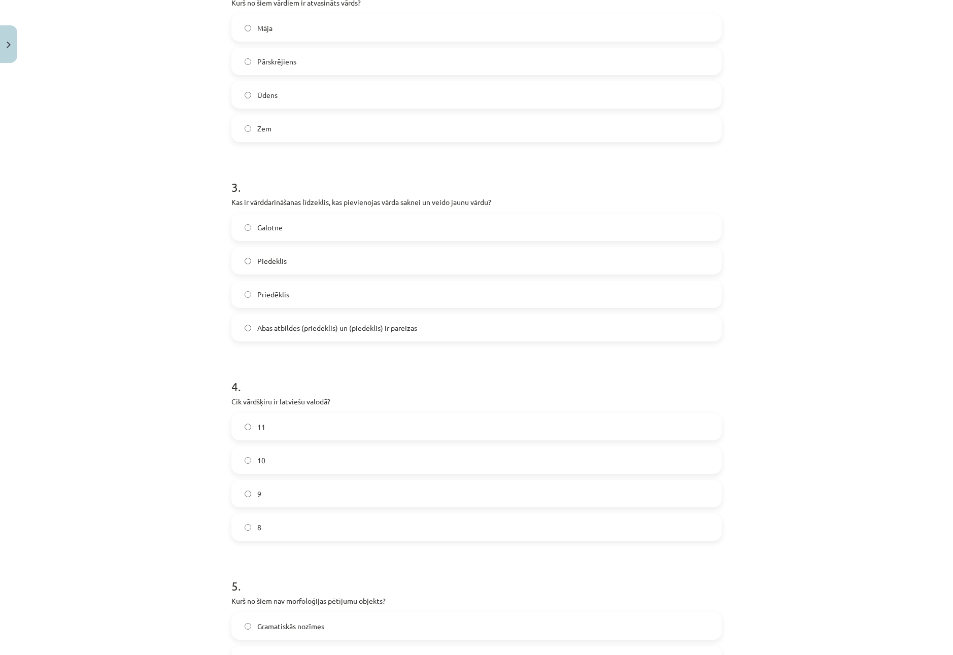
click at [285, 326] on span "Abas atbildes (priedēklis) un (piedēklis) ir pareizas" at bounding box center [337, 328] width 160 height 11
click at [280, 466] on label "10" at bounding box center [476, 460] width 488 height 25
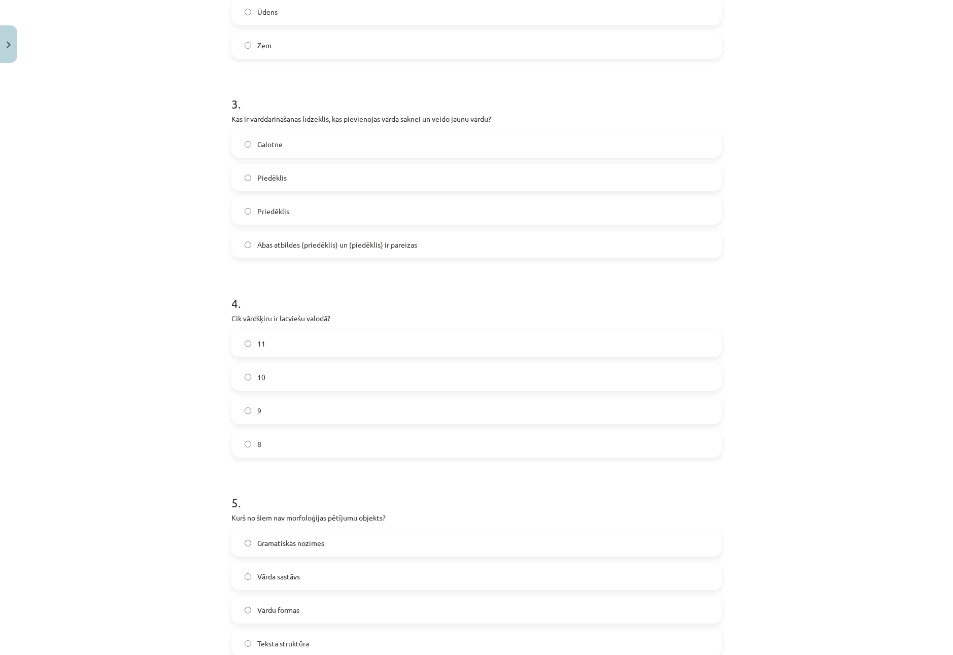
scroll to position [641, 0]
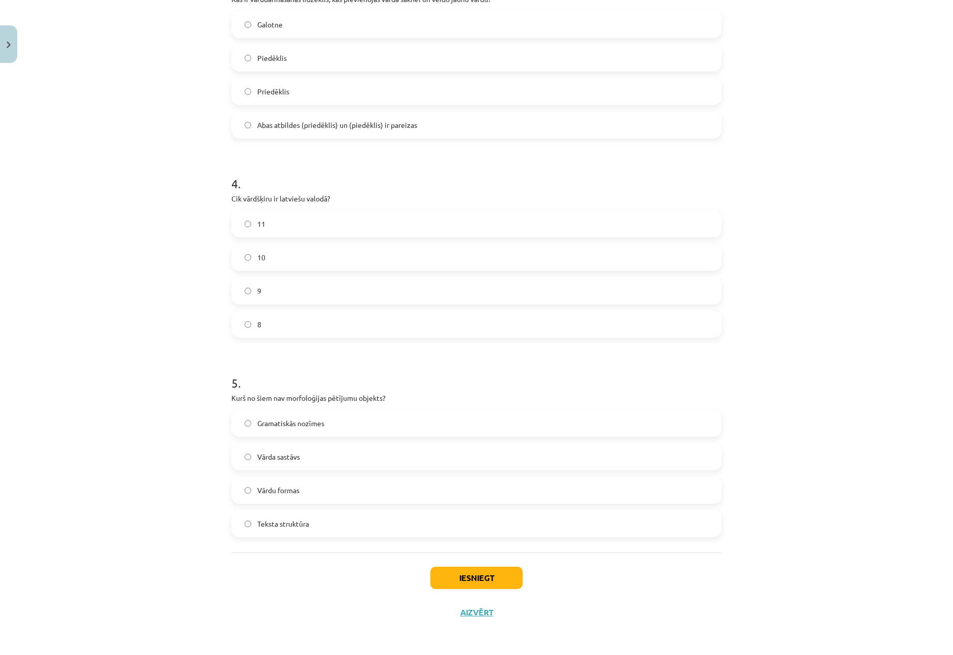
click at [330, 523] on label "Teksta struktūra" at bounding box center [476, 523] width 488 height 25
click at [495, 573] on button "Iesniegt" at bounding box center [476, 578] width 92 height 22
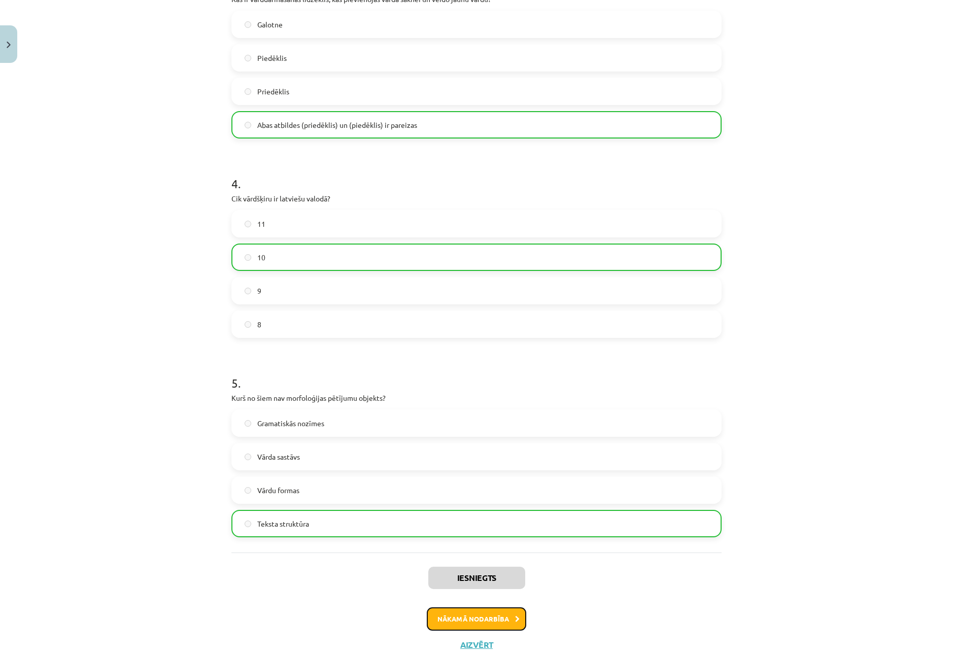
click at [507, 612] on button "Nākamā nodarbība" at bounding box center [476, 618] width 99 height 23
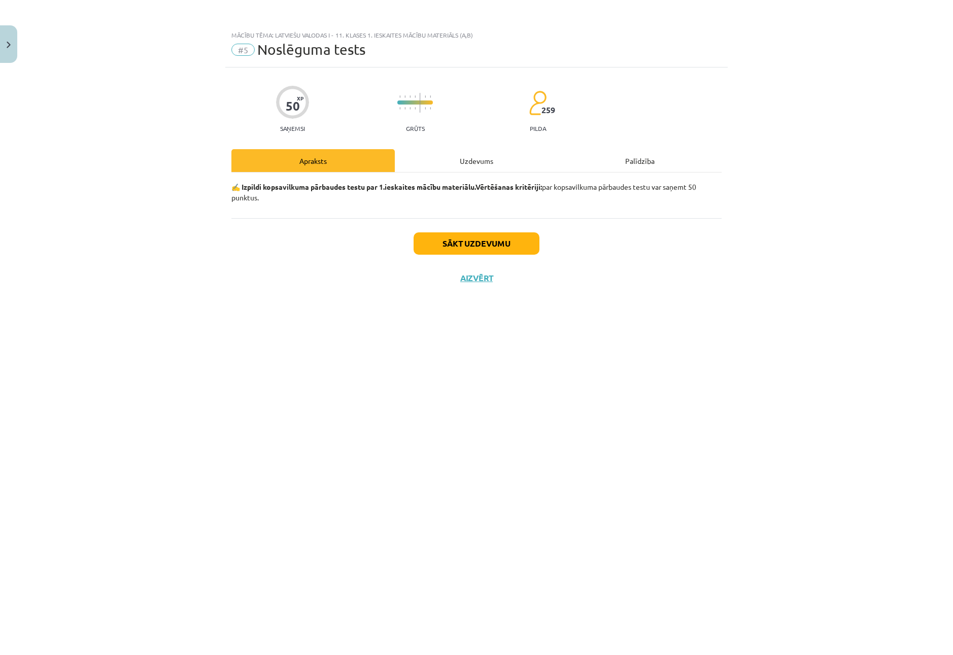
scroll to position [0, 0]
click at [456, 170] on div "Apraksts Uzdevums Palīdzība ✍️ Izpildi kopsavilkuma pārbaudes testu par 1.ieska…" at bounding box center [476, 183] width 490 height 69
click at [417, 160] on div "Uzdevums" at bounding box center [476, 160] width 163 height 23
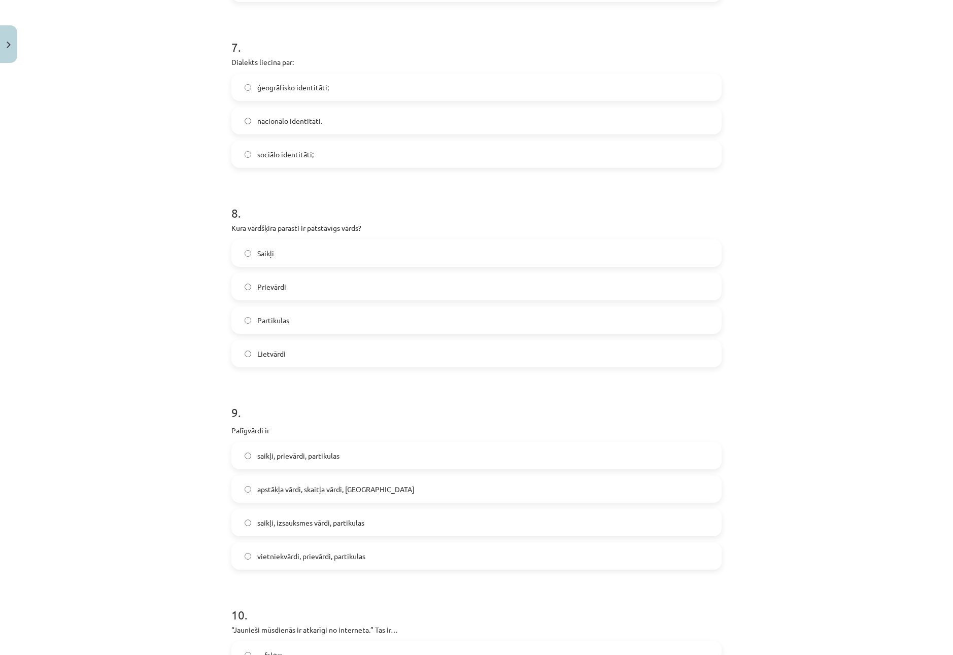
scroll to position [1480, 0]
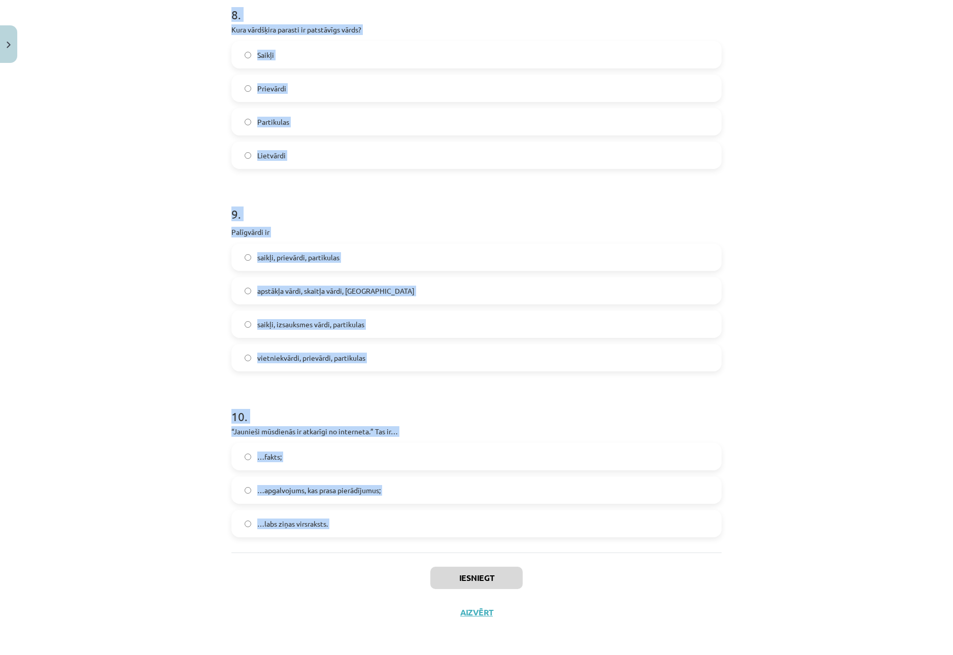
drag, startPoint x: 224, startPoint y: 239, endPoint x: 435, endPoint y: 554, distance: 378.8
copy form "Lore ip dolorsitam consectet? adipisci elits doeiusmo tempo incididunt utlab et…"
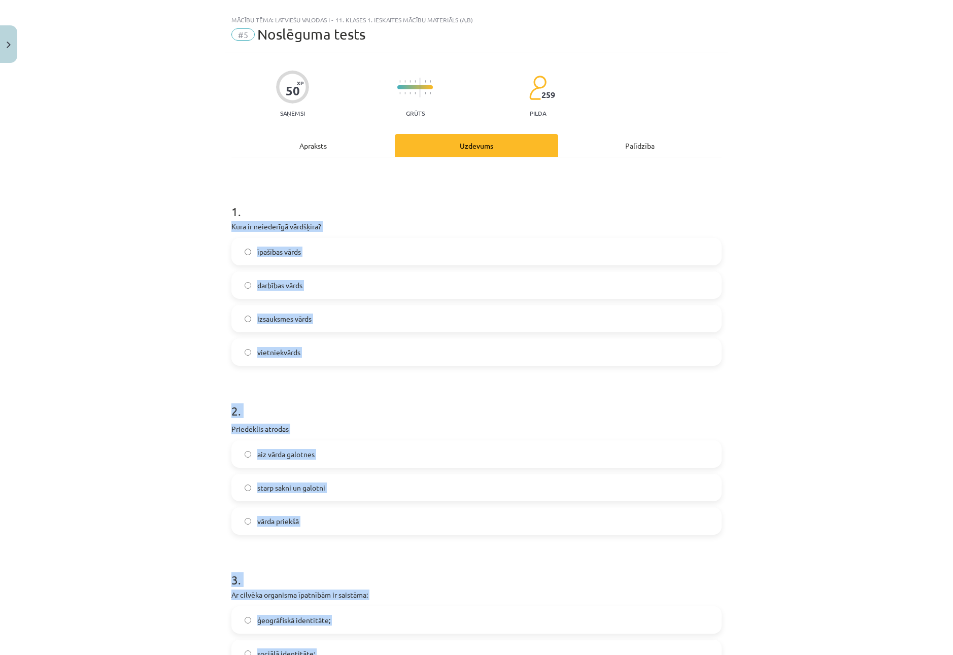
scroll to position [0, 0]
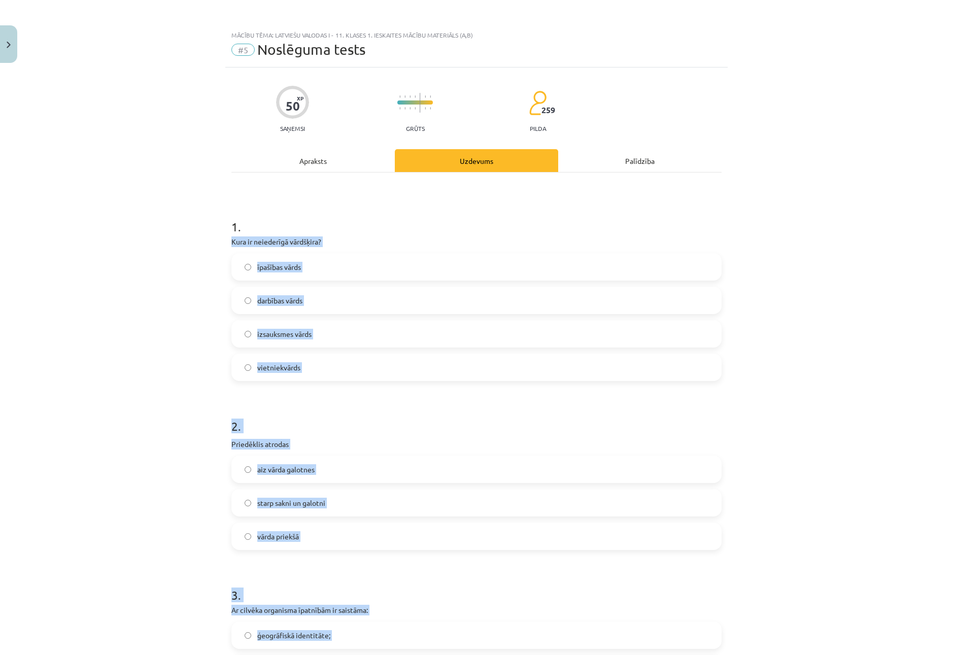
click at [207, 553] on div "Mācību tēma: Latviešu valodas i - 11. klases 1. ieskaites mācību materiāls (a,b…" at bounding box center [476, 327] width 953 height 655
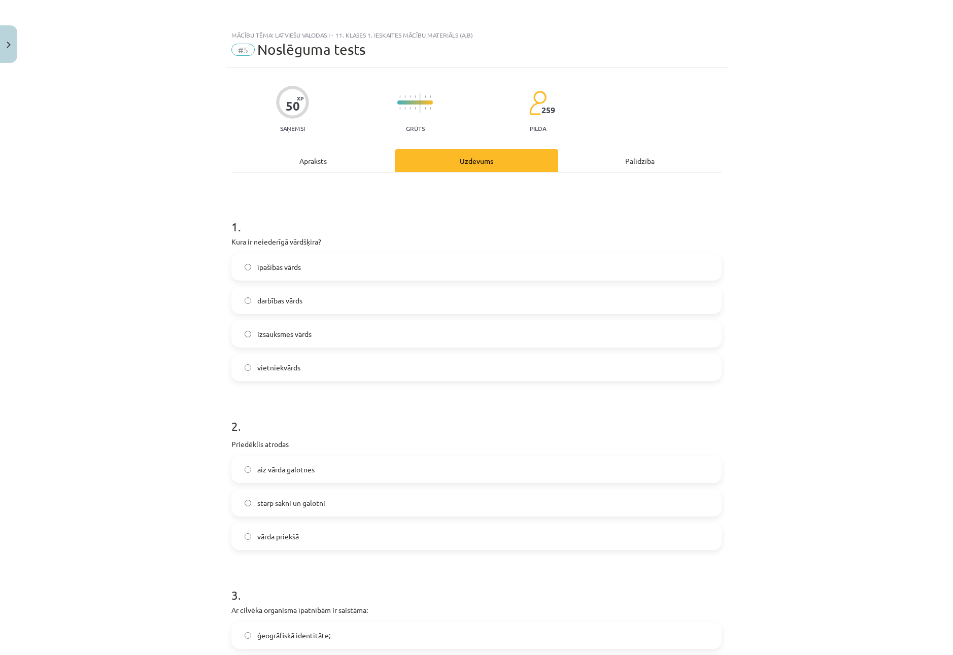
click at [269, 345] on label "izsauksmes vārds" at bounding box center [476, 333] width 488 height 25
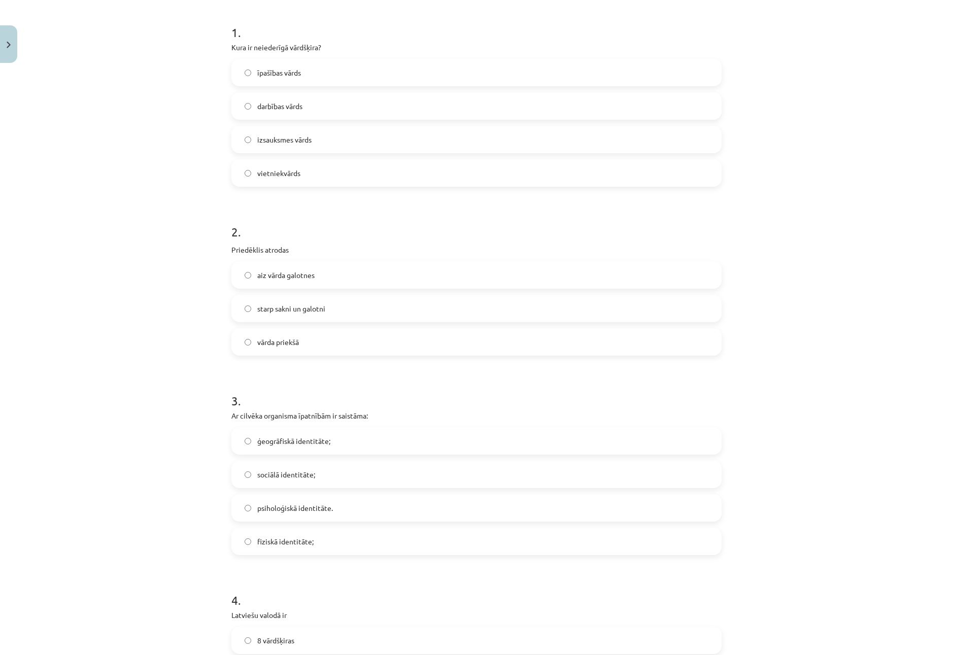
scroll to position [203, 0]
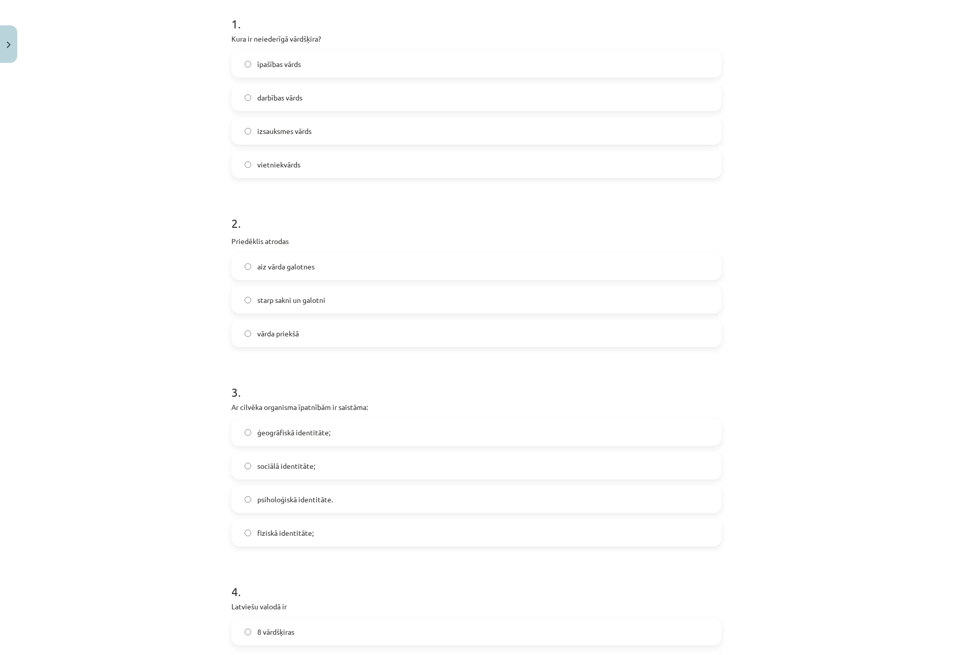
click at [289, 307] on label "starp sakni un galotni" at bounding box center [476, 299] width 488 height 25
click at [288, 328] on span "vārda priekšā" at bounding box center [278, 333] width 42 height 11
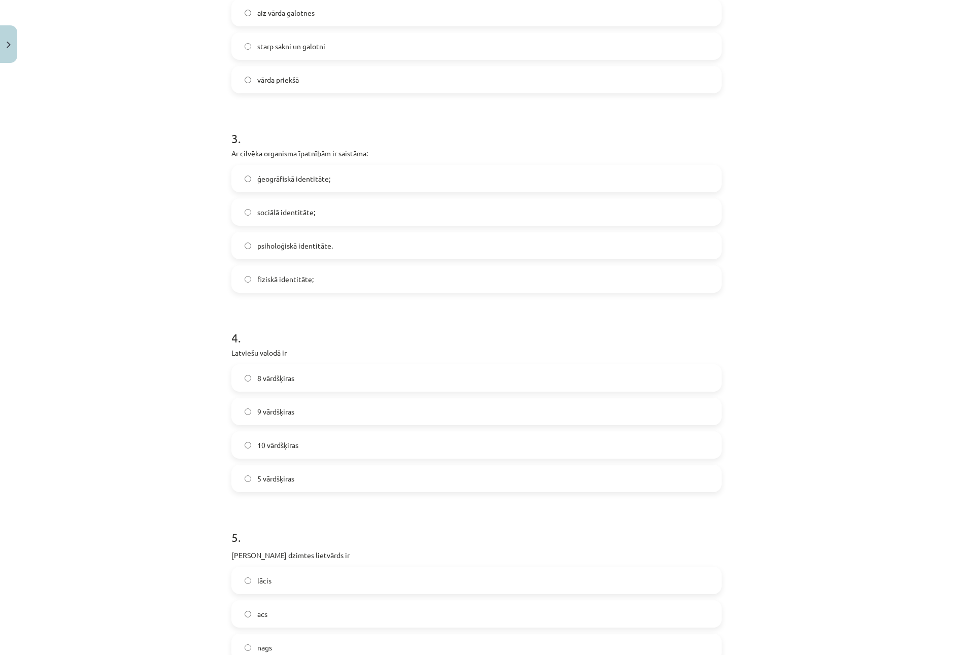
click at [279, 275] on span "fiziskā identitāte;" at bounding box center [285, 279] width 56 height 11
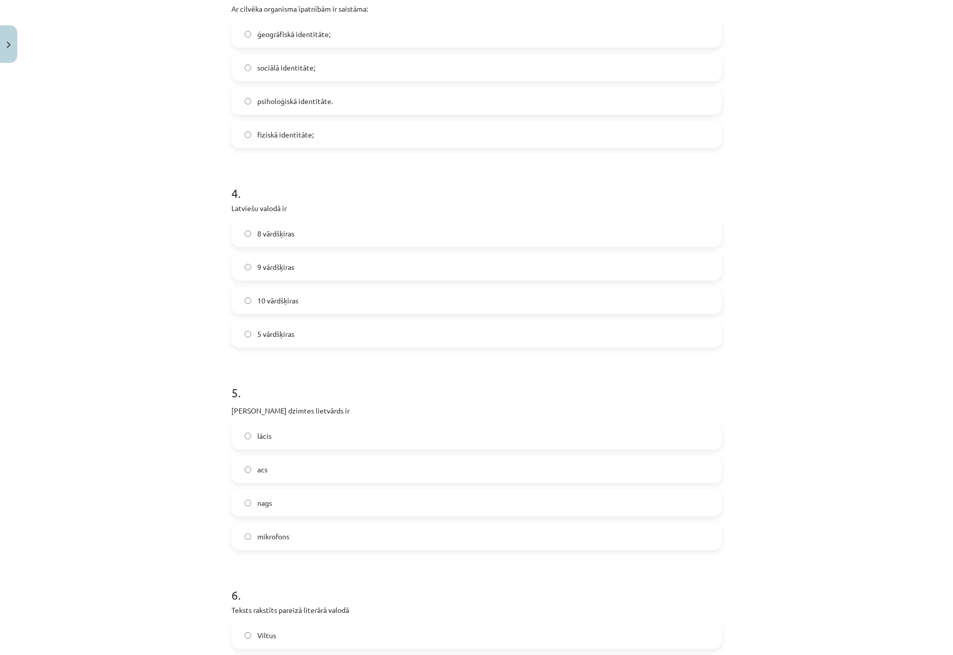
scroll to position [609, 0]
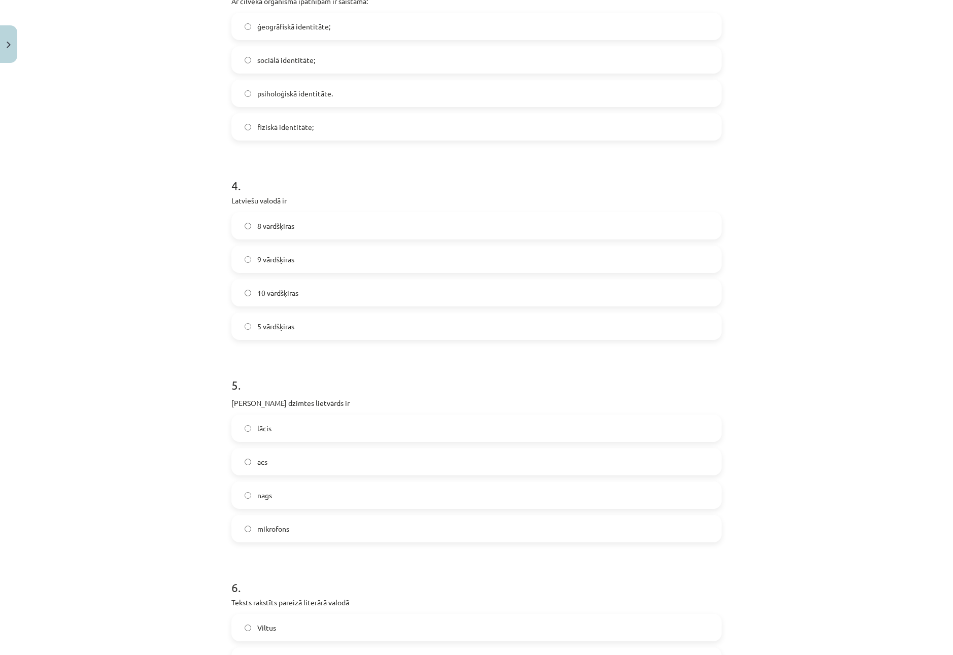
click at [271, 297] on span "10 vārdšķiras" at bounding box center [277, 293] width 41 height 11
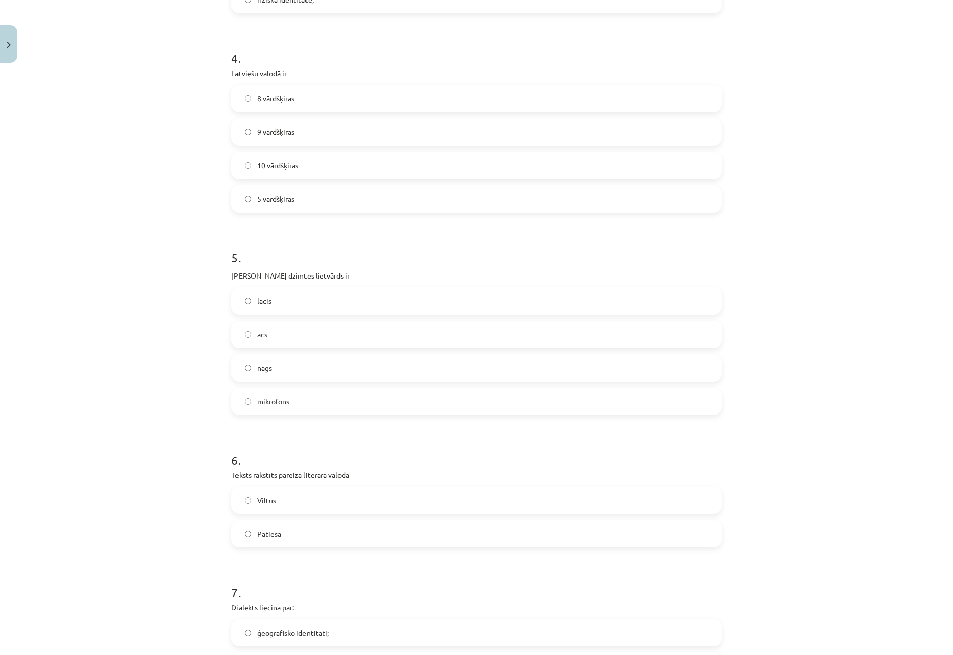
scroll to position [812, 0]
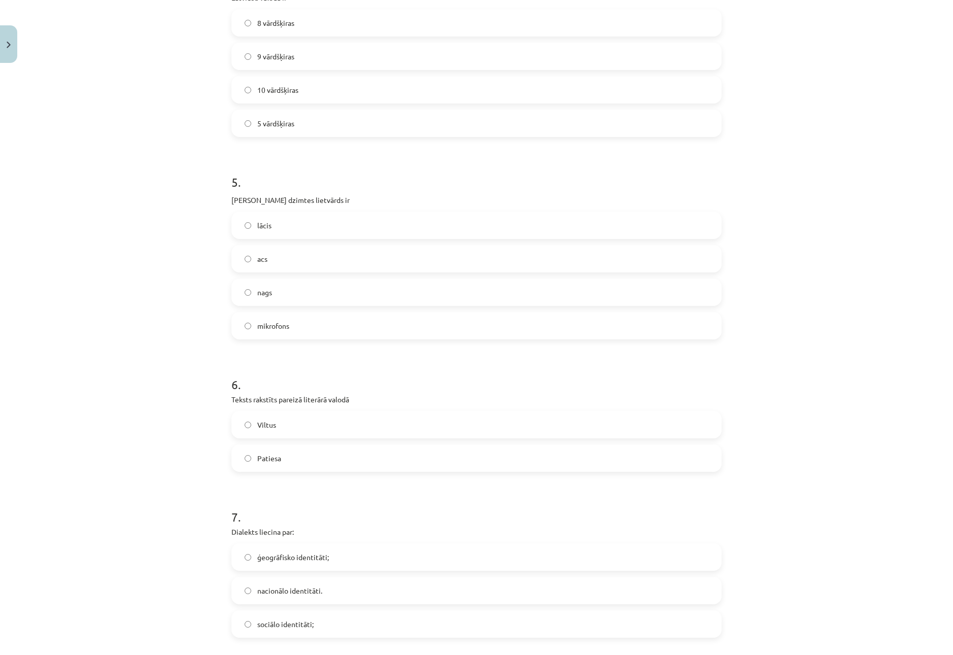
click at [287, 254] on label "acs" at bounding box center [476, 258] width 488 height 25
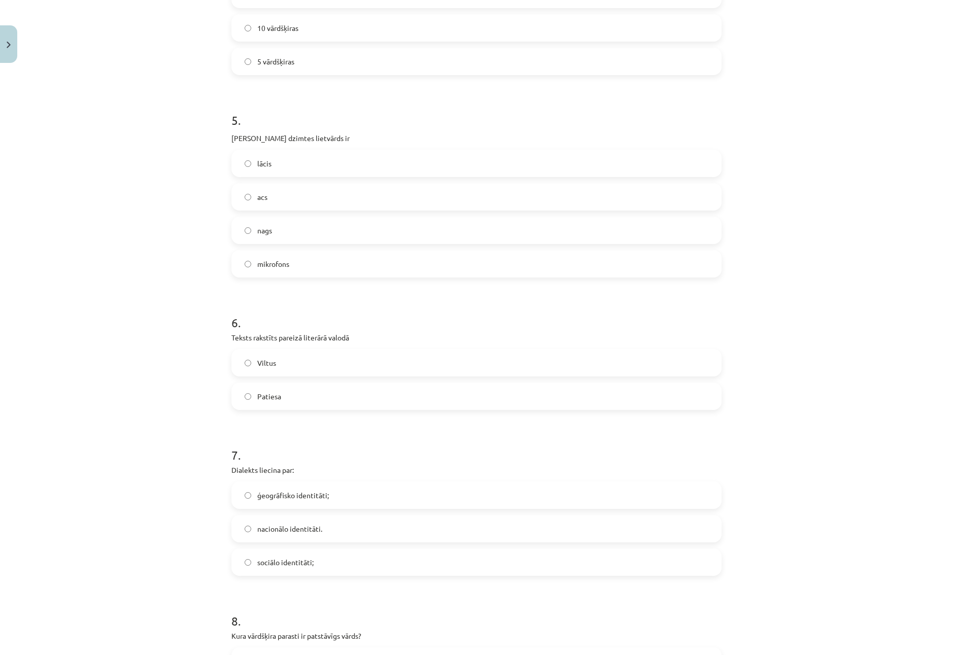
scroll to position [1015, 0]
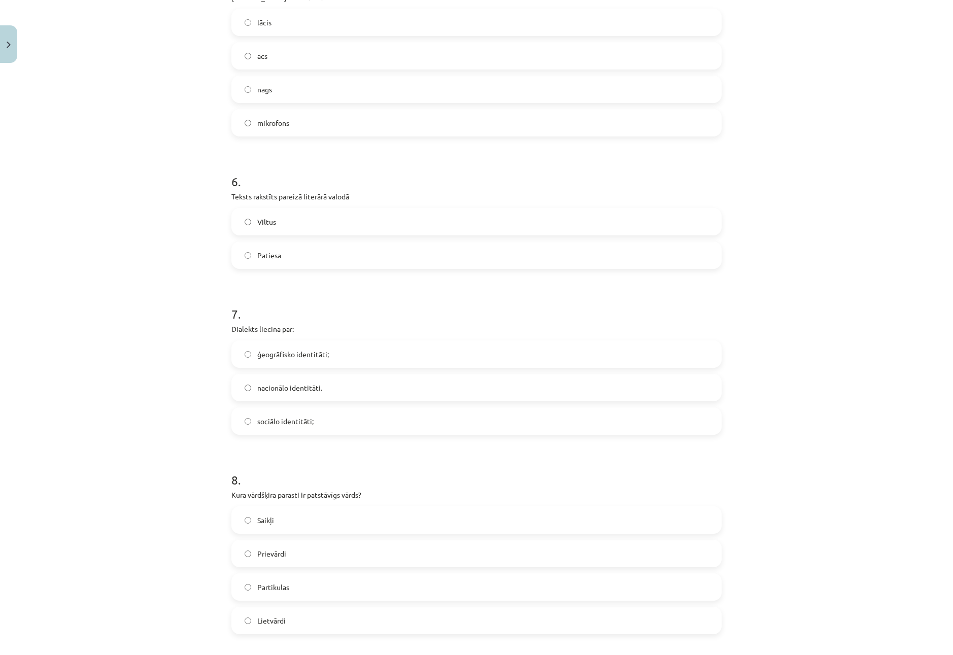
click at [302, 260] on label "Patiesa" at bounding box center [476, 255] width 488 height 25
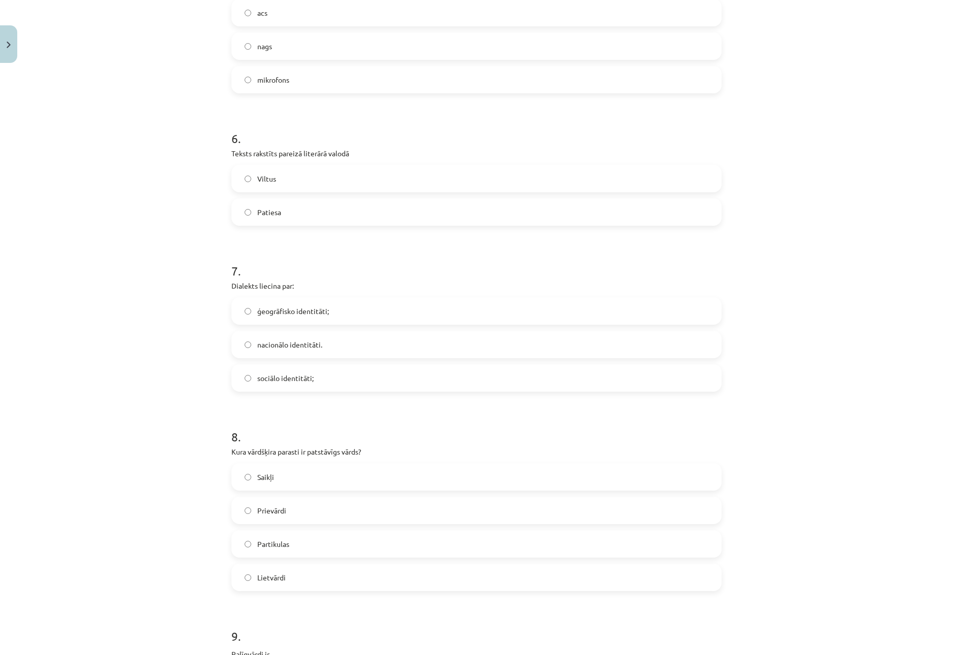
scroll to position [1167, 0]
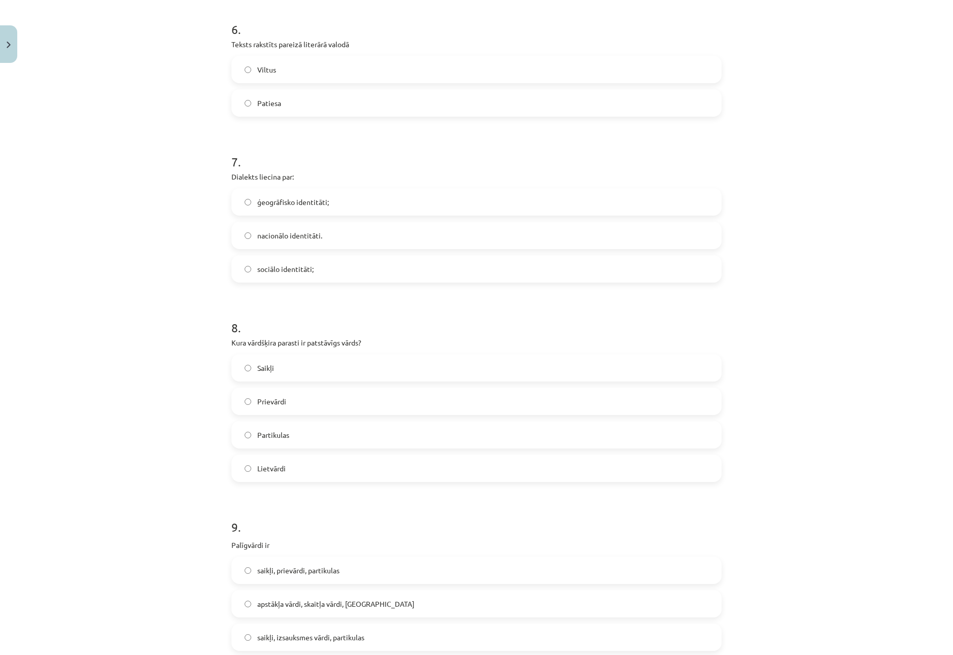
click at [288, 199] on span "ģeogrāfisko identitāti;" at bounding box center [293, 202] width 72 height 11
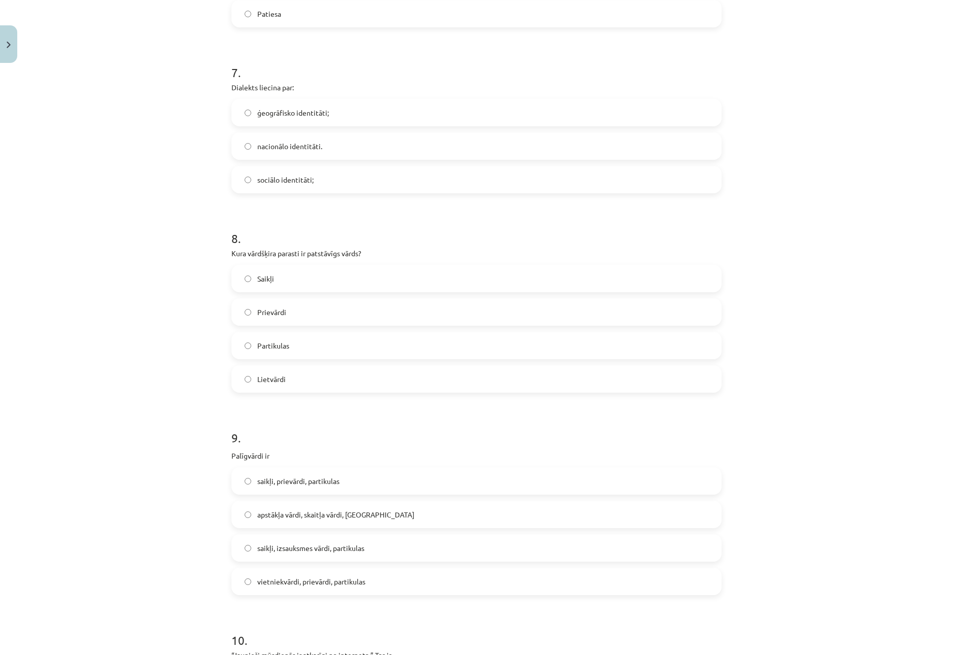
scroll to position [1269, 0]
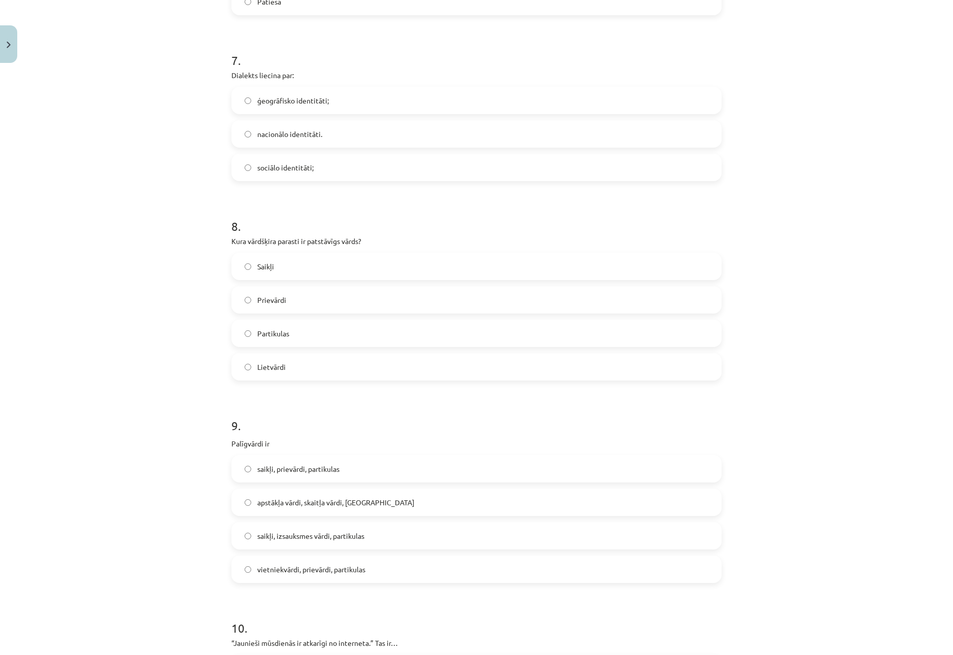
click at [272, 372] on span "Lietvārdi" at bounding box center [271, 367] width 28 height 11
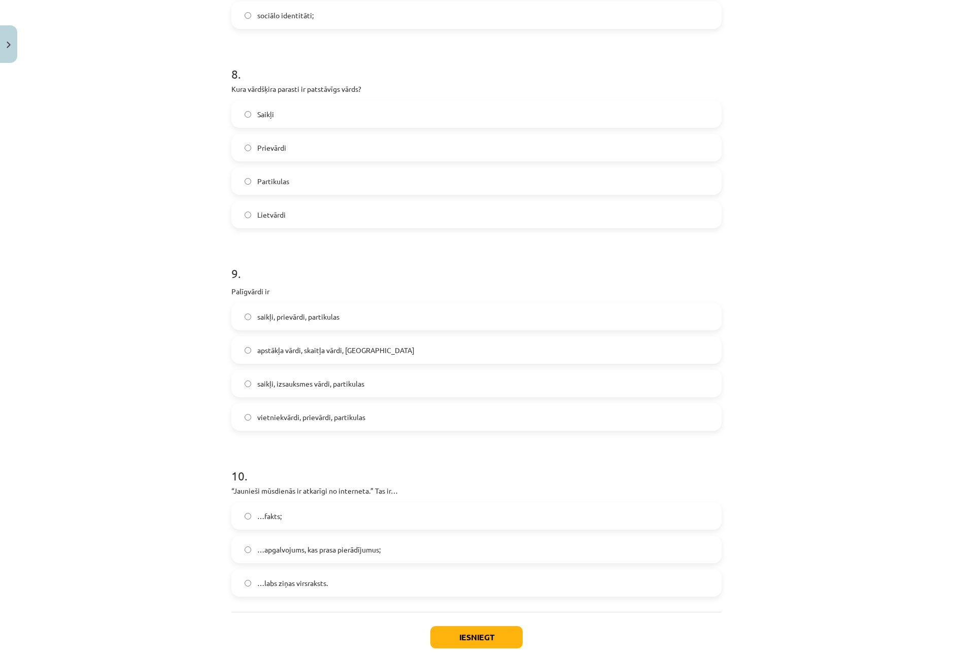
drag, startPoint x: 270, startPoint y: 321, endPoint x: 270, endPoint y: 326, distance: 5.1
click at [271, 319] on span "saikļi, prievārdi, partikulas" at bounding box center [298, 317] width 82 height 11
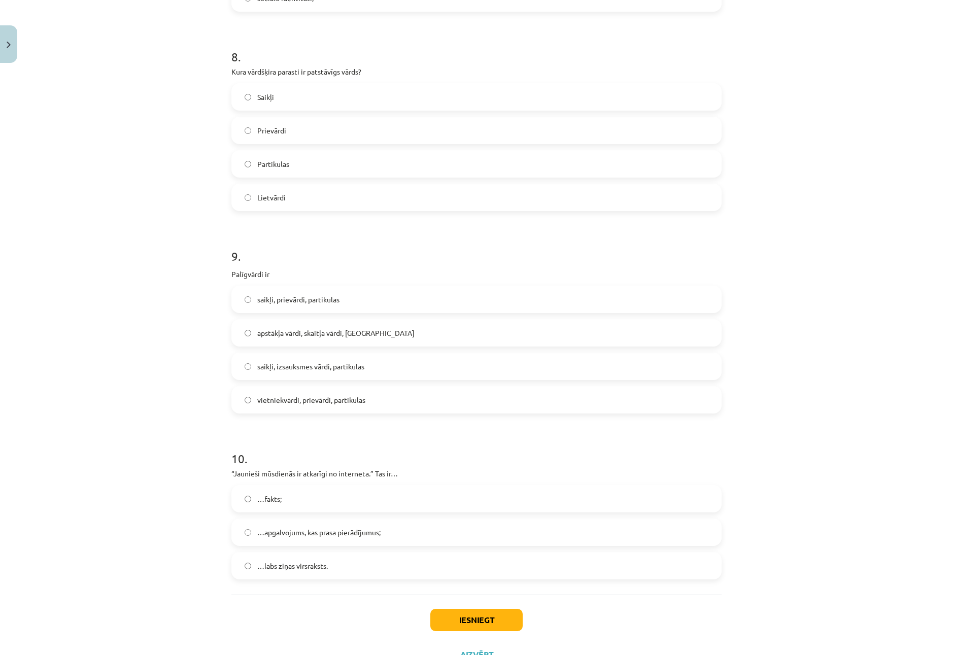
scroll to position [1480, 0]
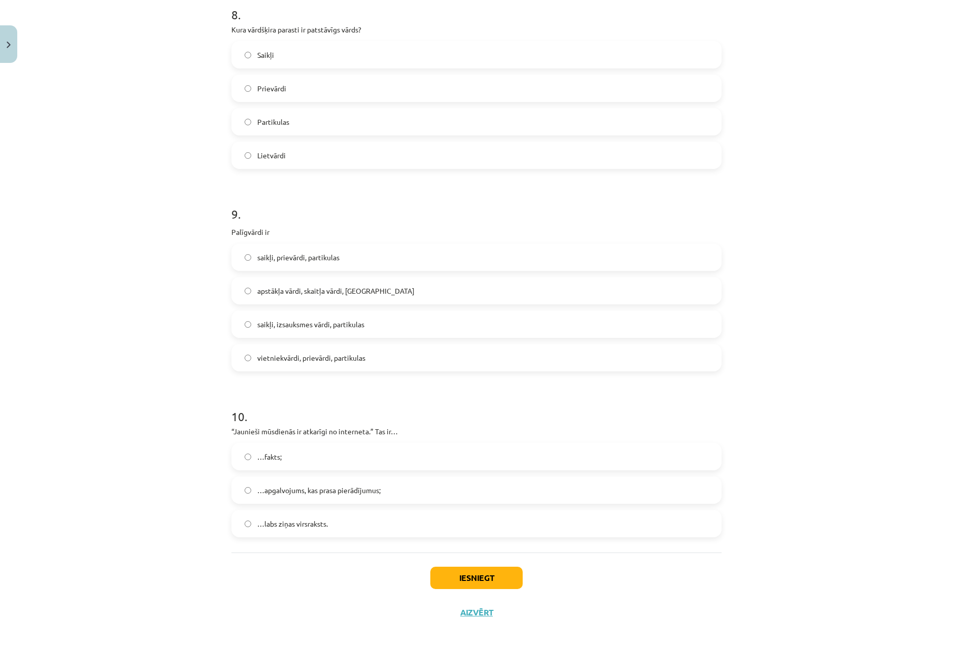
click at [339, 494] on span "…apgalvojums, kas prasa pierādījumus;" at bounding box center [318, 490] width 123 height 11
click at [455, 572] on button "Iesniegt" at bounding box center [476, 578] width 92 height 22
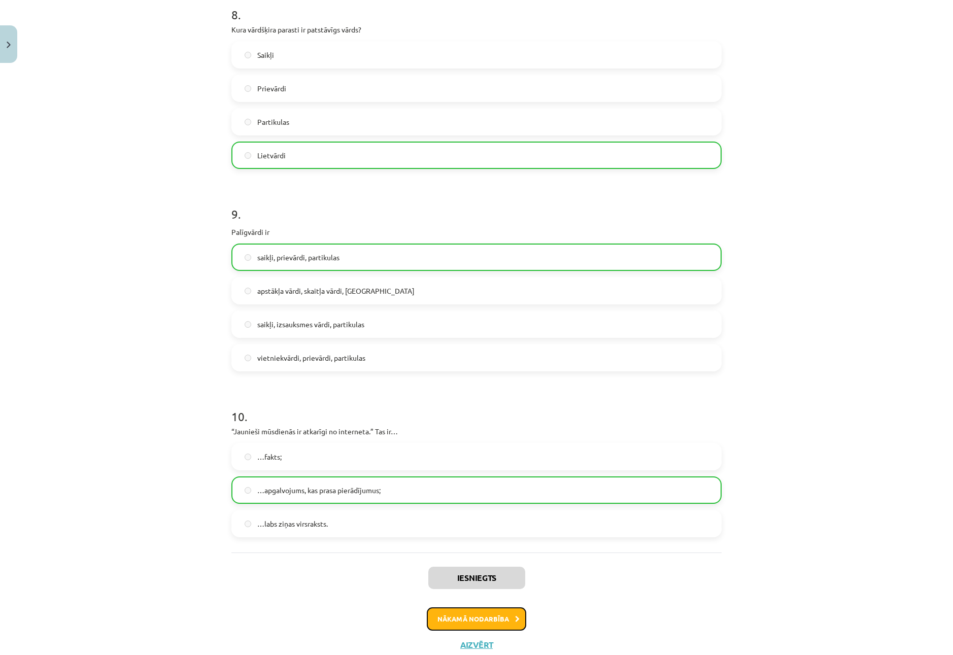
click at [474, 627] on button "Nākamā nodarbība" at bounding box center [476, 618] width 99 height 23
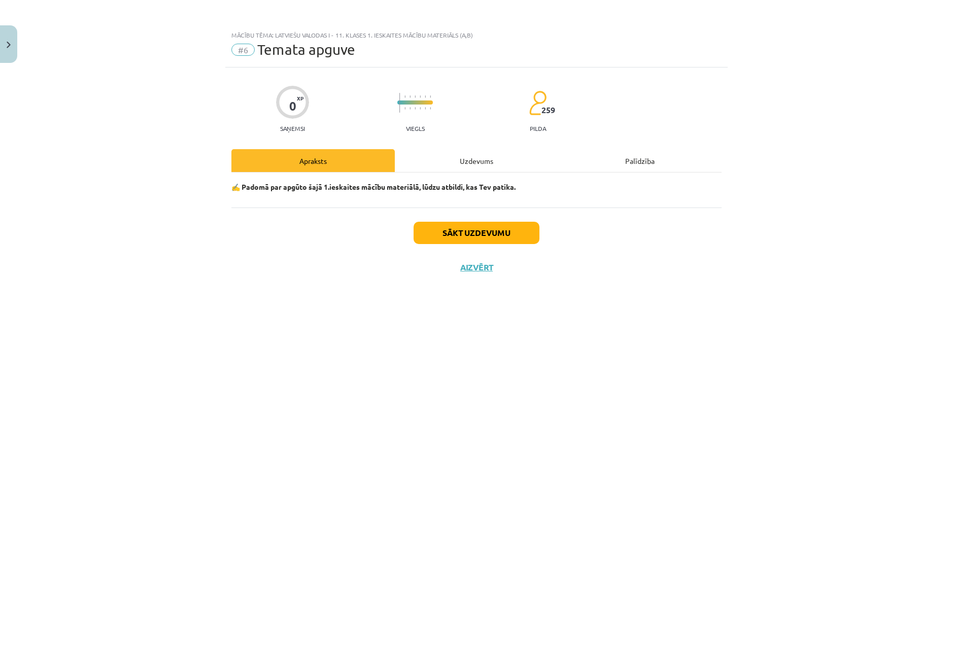
click at [442, 158] on div "Uzdevums" at bounding box center [476, 160] width 163 height 23
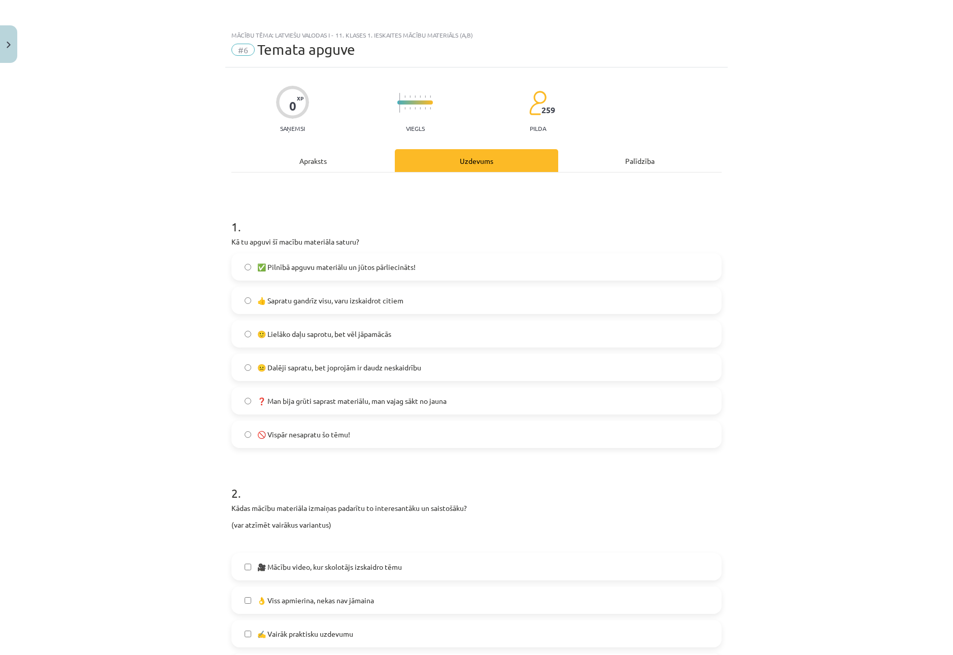
click at [349, 261] on label "✅ Pilnībā apguvu materiālu un jūtos pārliecināts!" at bounding box center [476, 266] width 488 height 25
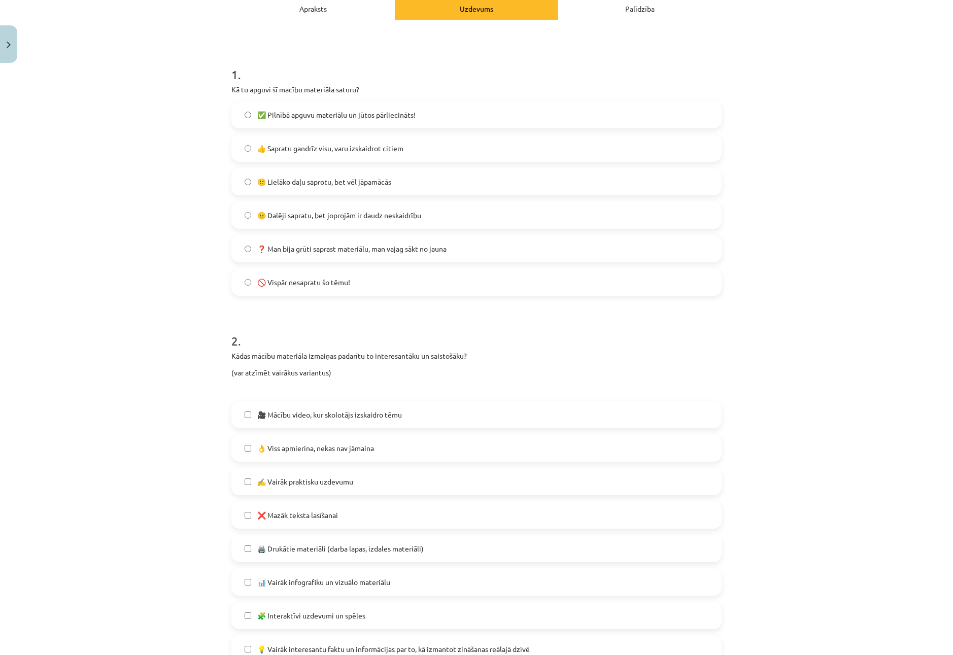
click at [333, 424] on label "🎥 Mācību video, kur skolotājs izskaidro tēmu" at bounding box center [476, 414] width 488 height 25
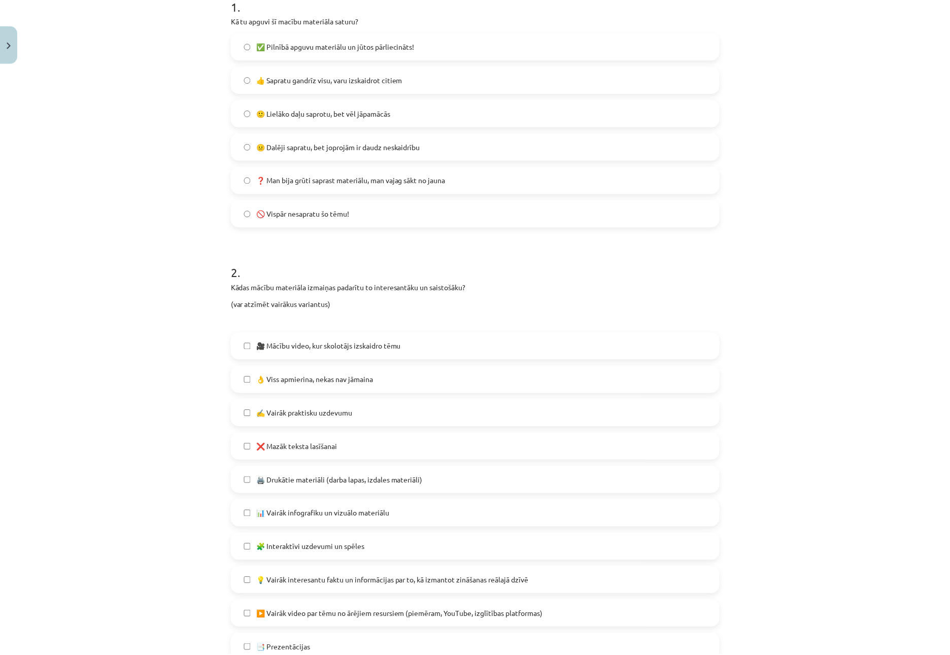
scroll to position [345, 0]
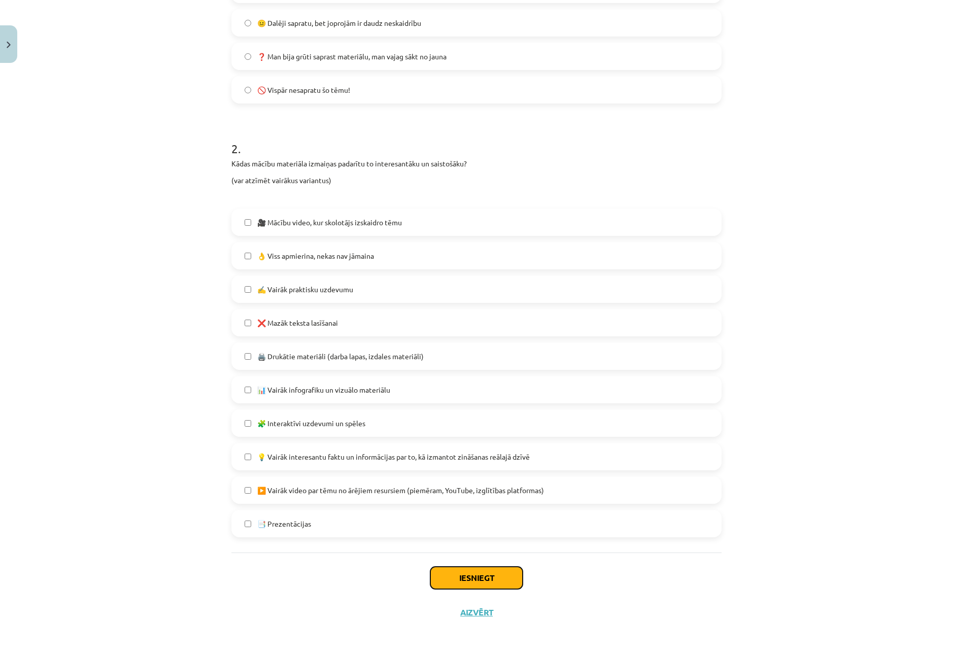
click at [460, 581] on button "Iesniegt" at bounding box center [476, 578] width 92 height 22
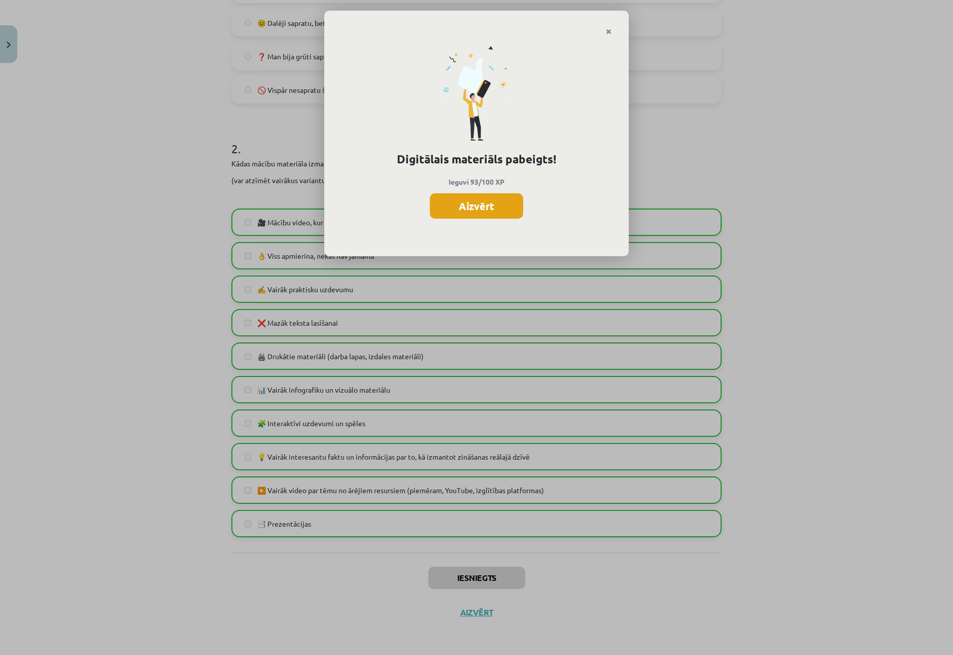
click at [479, 196] on button "Aizvērt" at bounding box center [476, 205] width 93 height 25
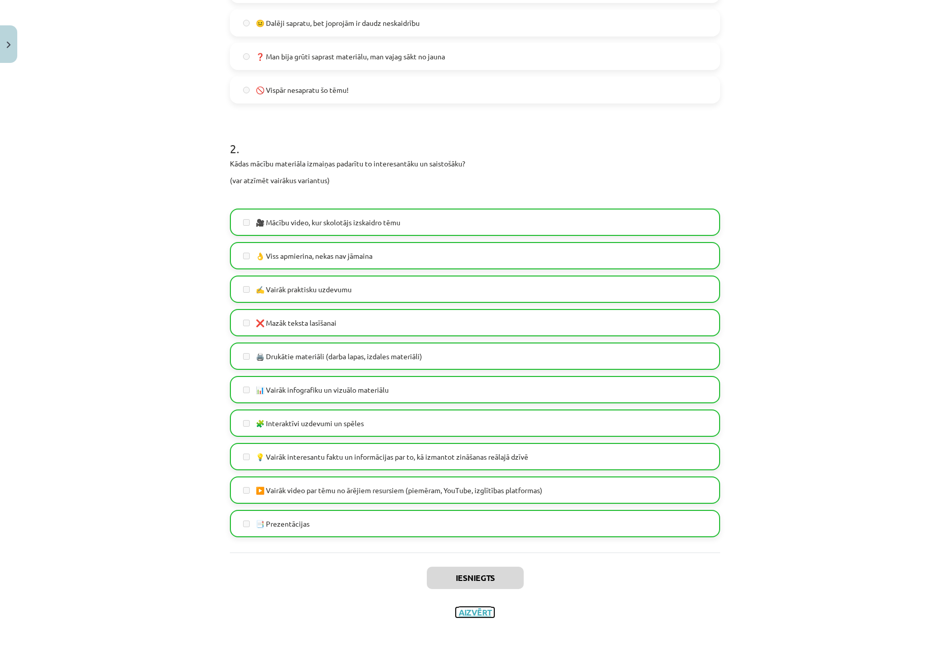
click at [462, 614] on button "Aizvērt" at bounding box center [475, 612] width 39 height 10
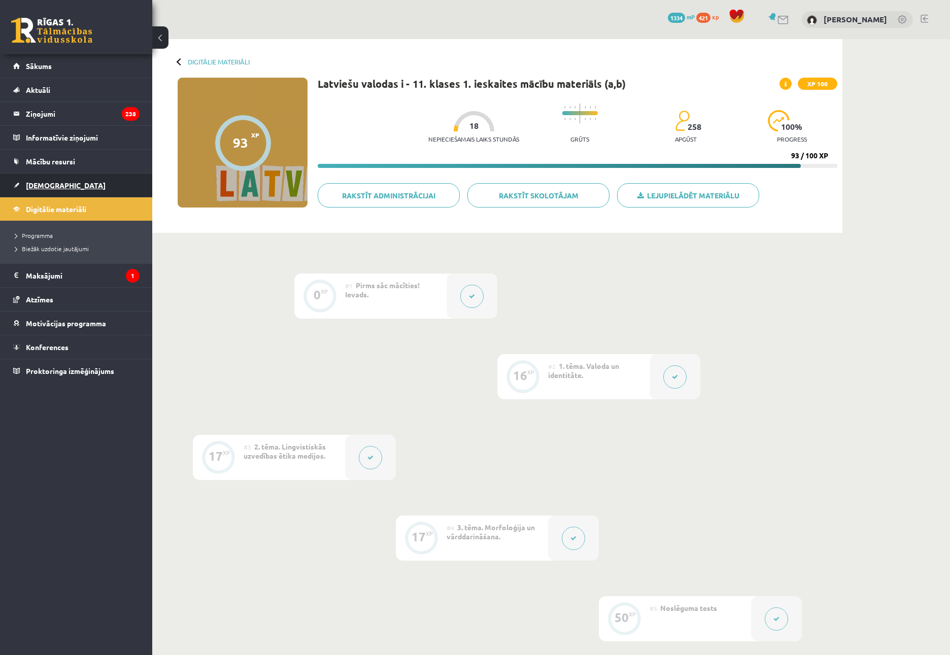
click at [21, 186] on link "[DEMOGRAPHIC_DATA]" at bounding box center [76, 185] width 126 height 23
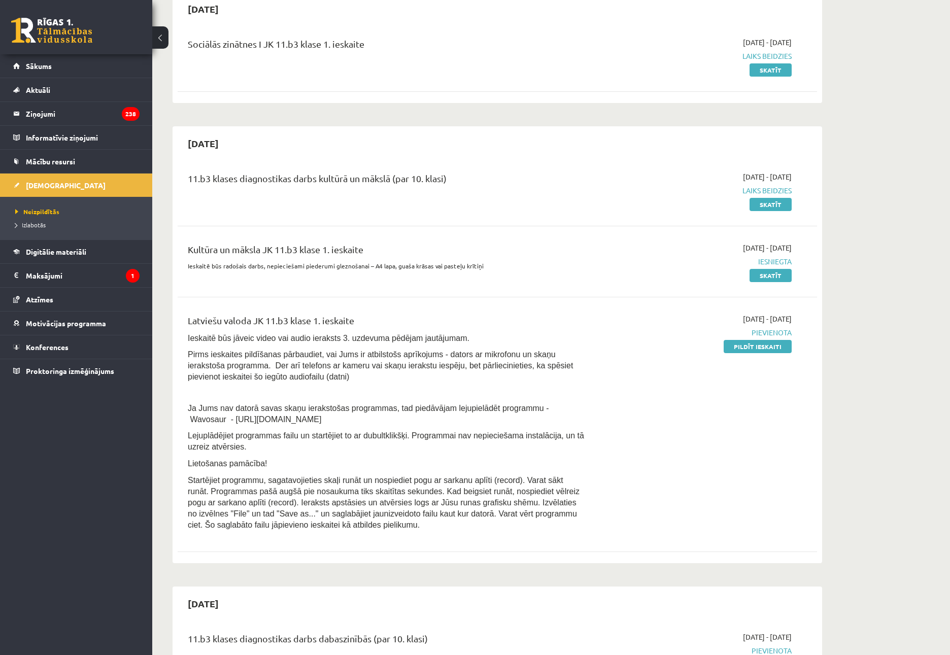
scroll to position [101, 0]
